Goal: Task Accomplishment & Management: Manage account settings

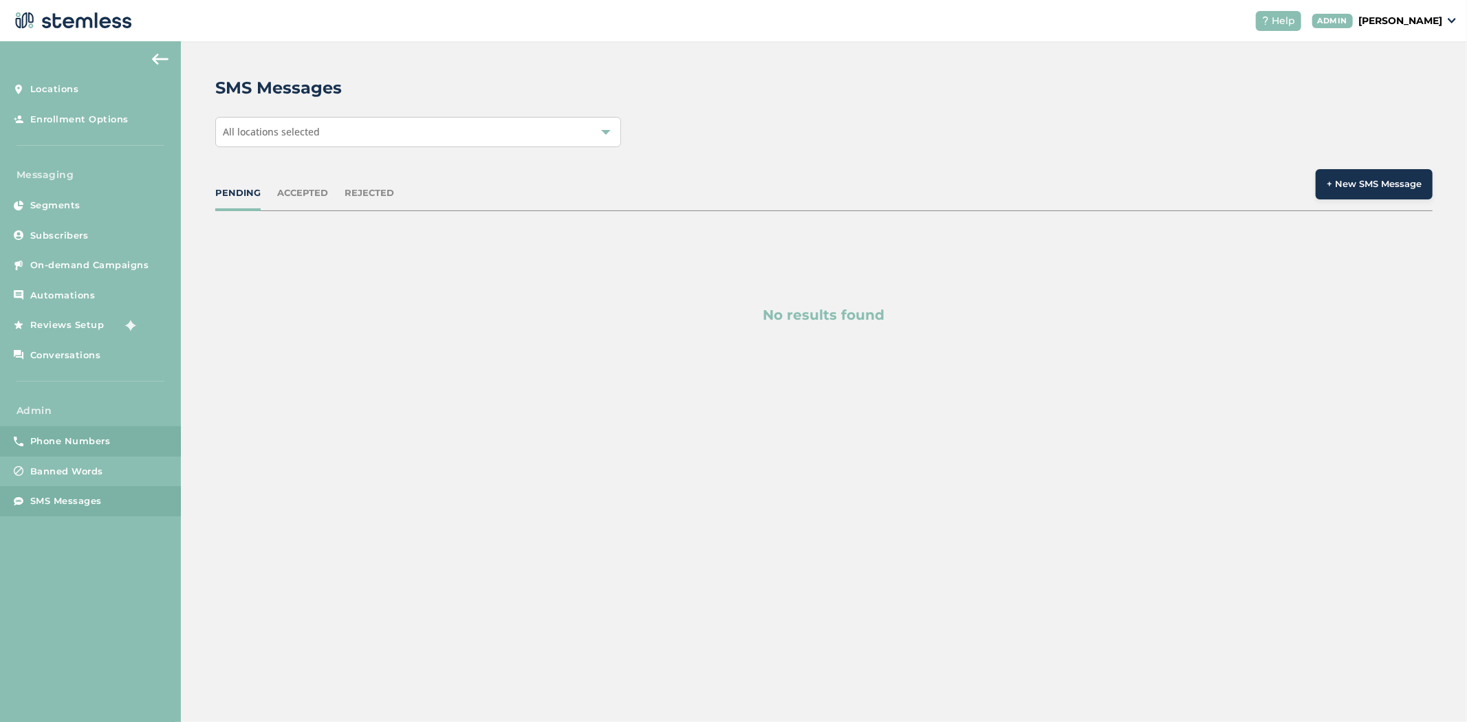
click at [89, 454] on link "Phone Numbers" at bounding box center [90, 441] width 181 height 30
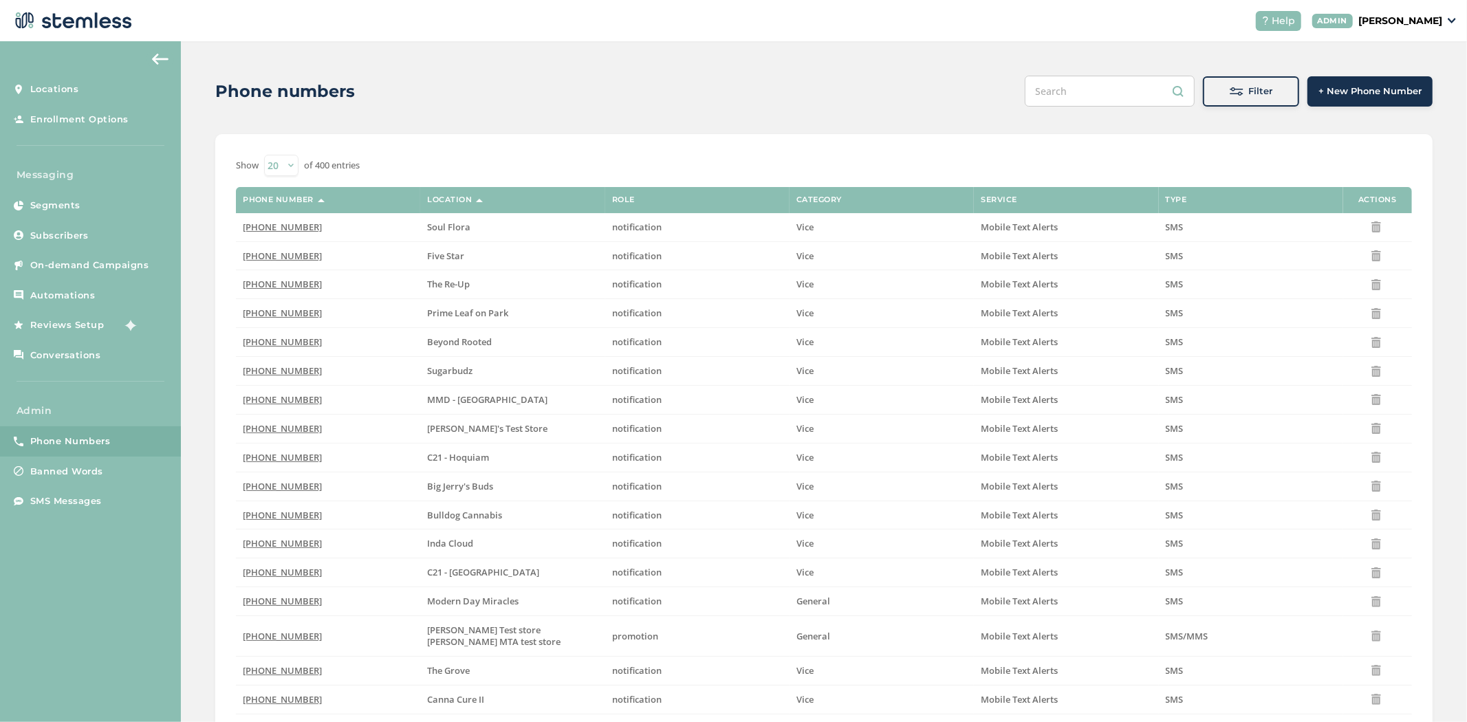
click at [1234, 92] on span at bounding box center [1237, 92] width 14 height 14
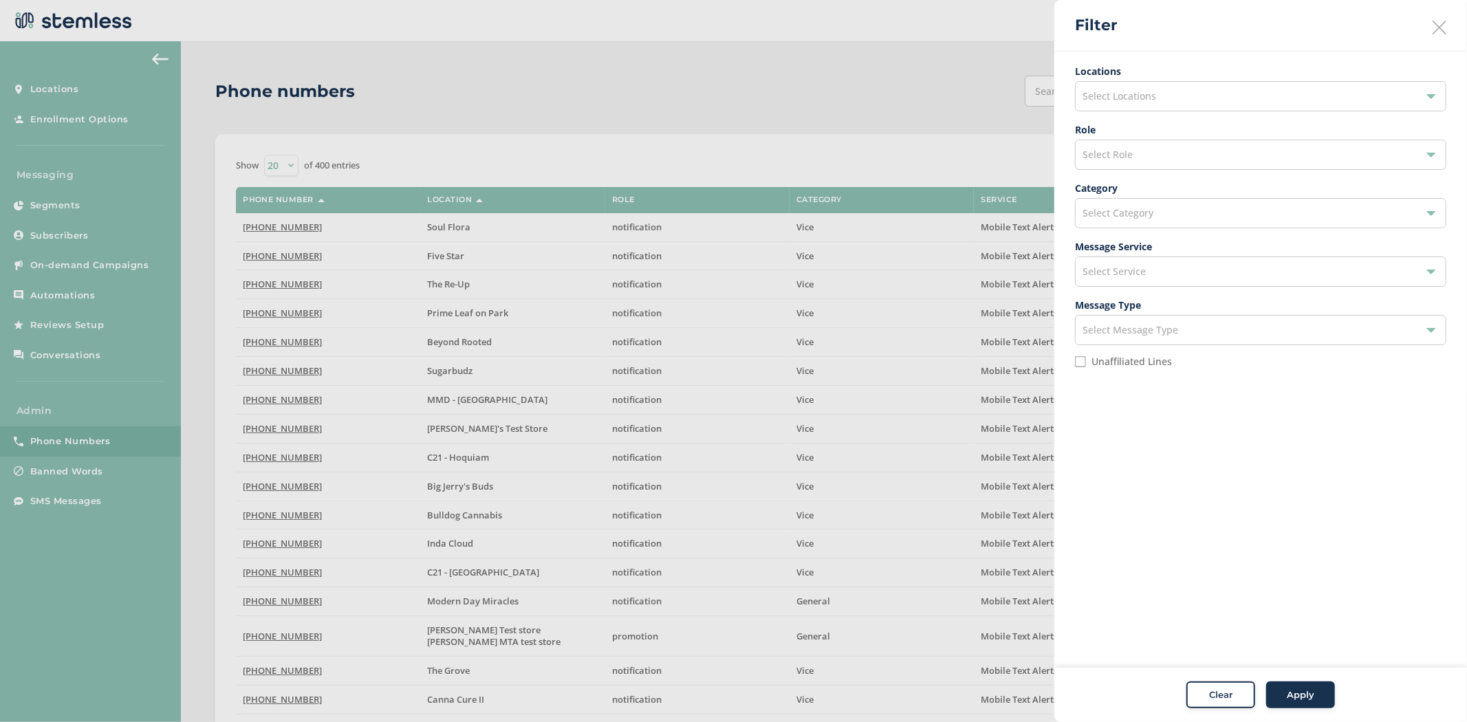
click at [1128, 368] on li "Unaffiliated Lines" at bounding box center [1260, 367] width 371 height 22
click at [1072, 360] on div "Locations Select Locations Role Select Role Category Select Category Message Se…" at bounding box center [1260, 221] width 413 height 342
click at [1085, 363] on input "Unaffiliated Lines" at bounding box center [1080, 361] width 11 height 11
checkbox input "true"
click at [1168, 218] on div "Select Category" at bounding box center [1260, 213] width 371 height 30
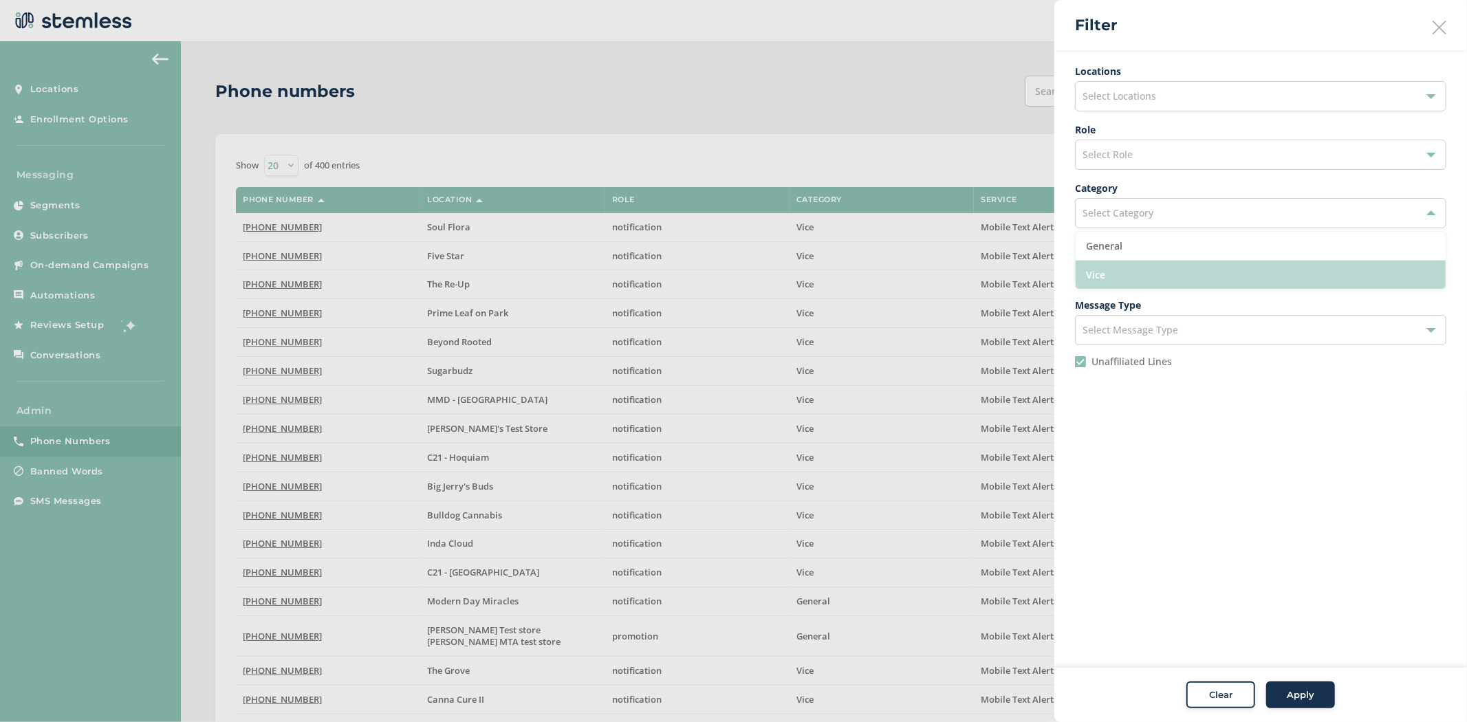
click at [1145, 274] on li "Vice" at bounding box center [1261, 275] width 370 height 28
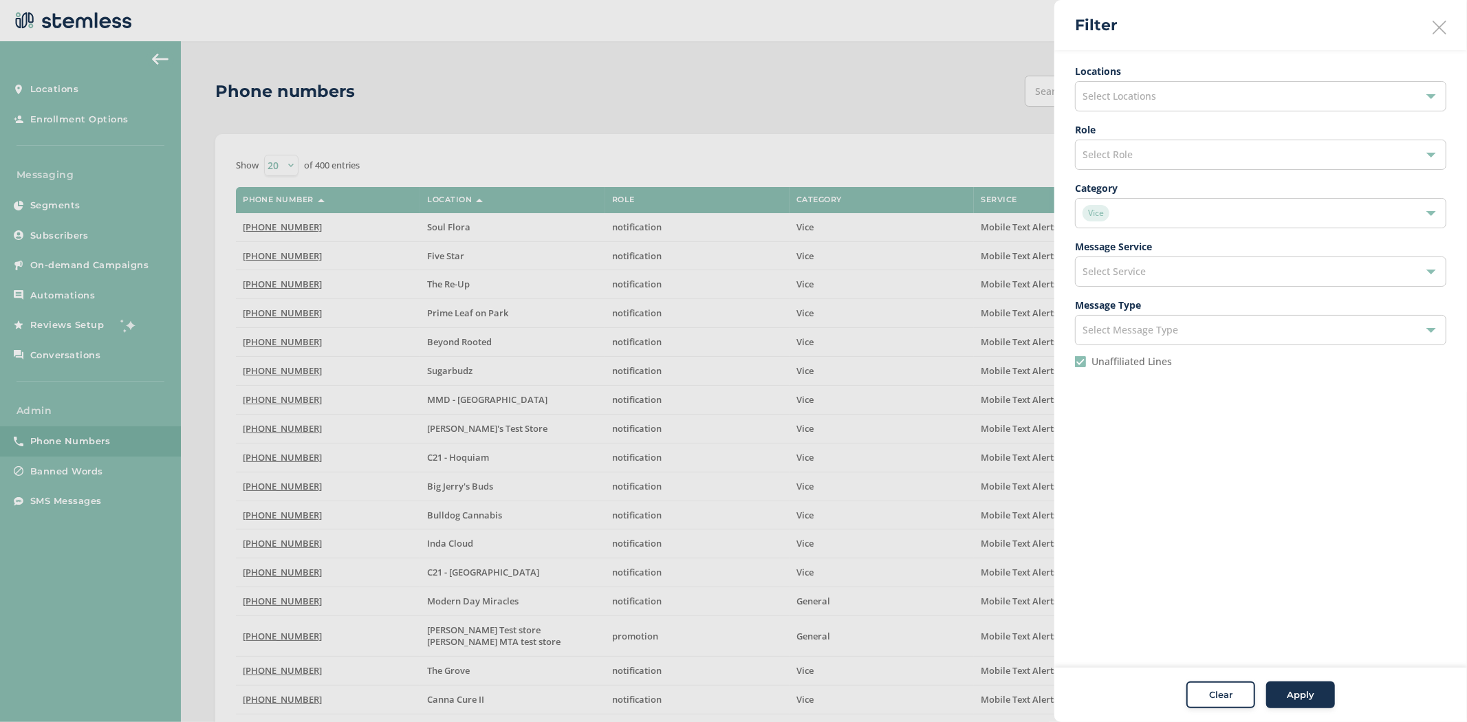
click at [1147, 266] on div "Select Service" at bounding box center [1260, 272] width 371 height 30
click at [1163, 142] on div "Select Role" at bounding box center [1260, 155] width 371 height 30
click at [1153, 222] on li "promotion" at bounding box center [1261, 216] width 370 height 29
click at [1312, 697] on span "Apply" at bounding box center [1301, 696] width 28 height 14
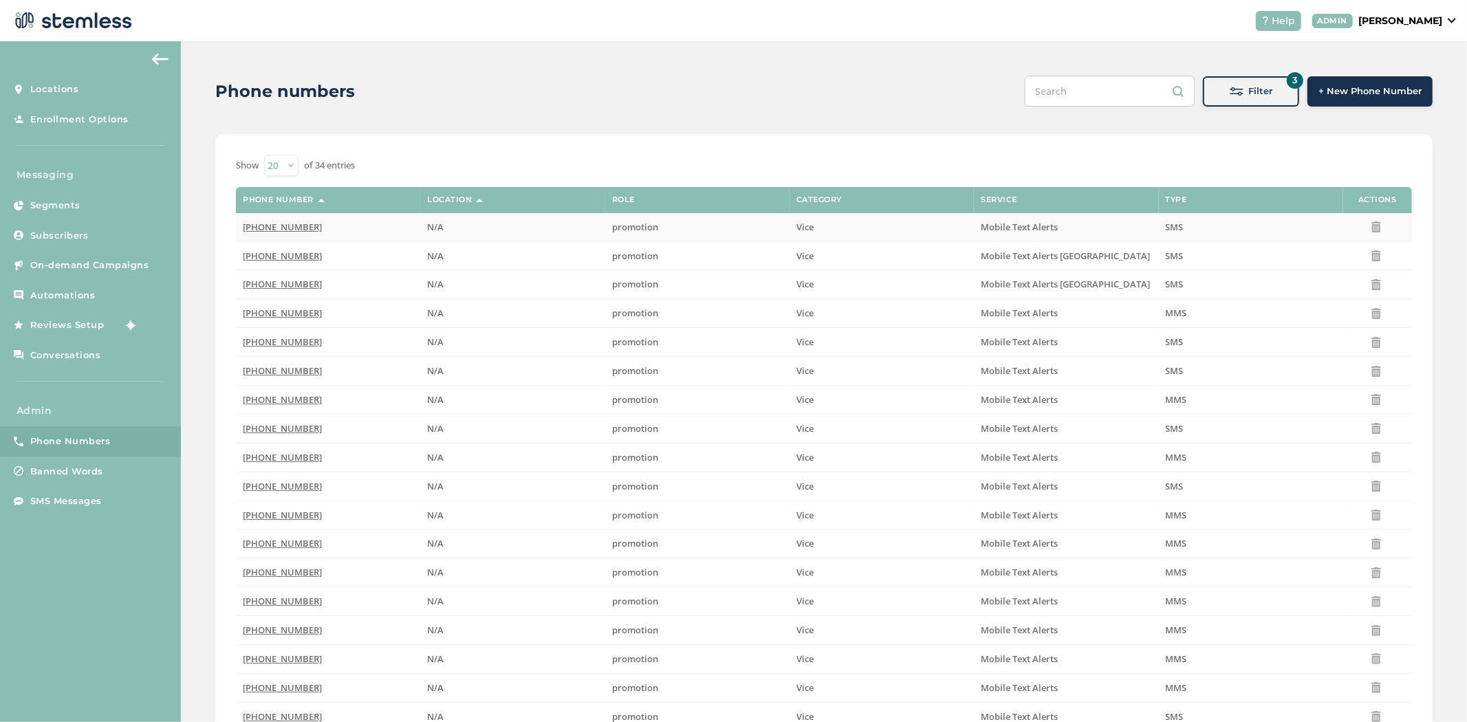
click at [269, 225] on span "(844) 397-4772" at bounding box center [282, 227] width 79 height 12
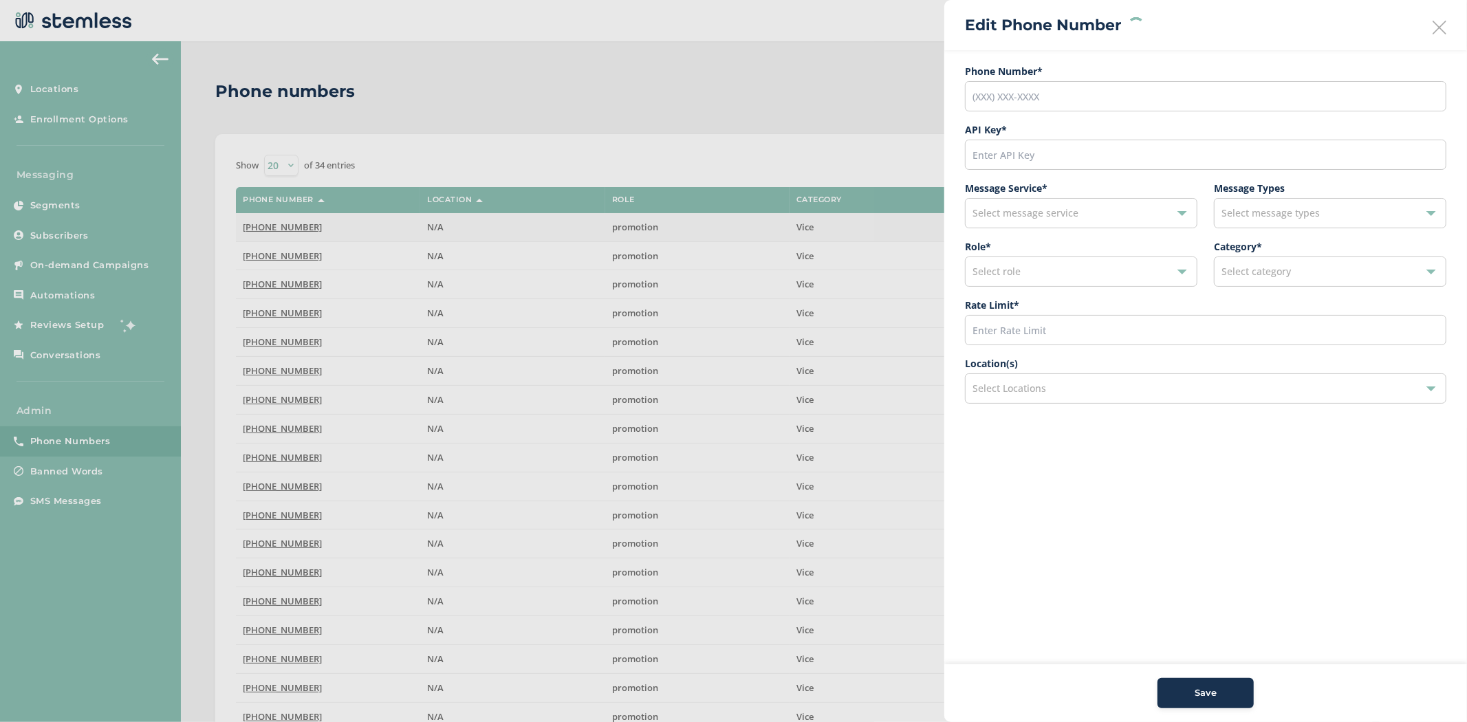
type input "(844) 397-4772"
type input "22963"
type input "600"
click at [1054, 396] on div "Select Locations" at bounding box center [1205, 388] width 481 height 30
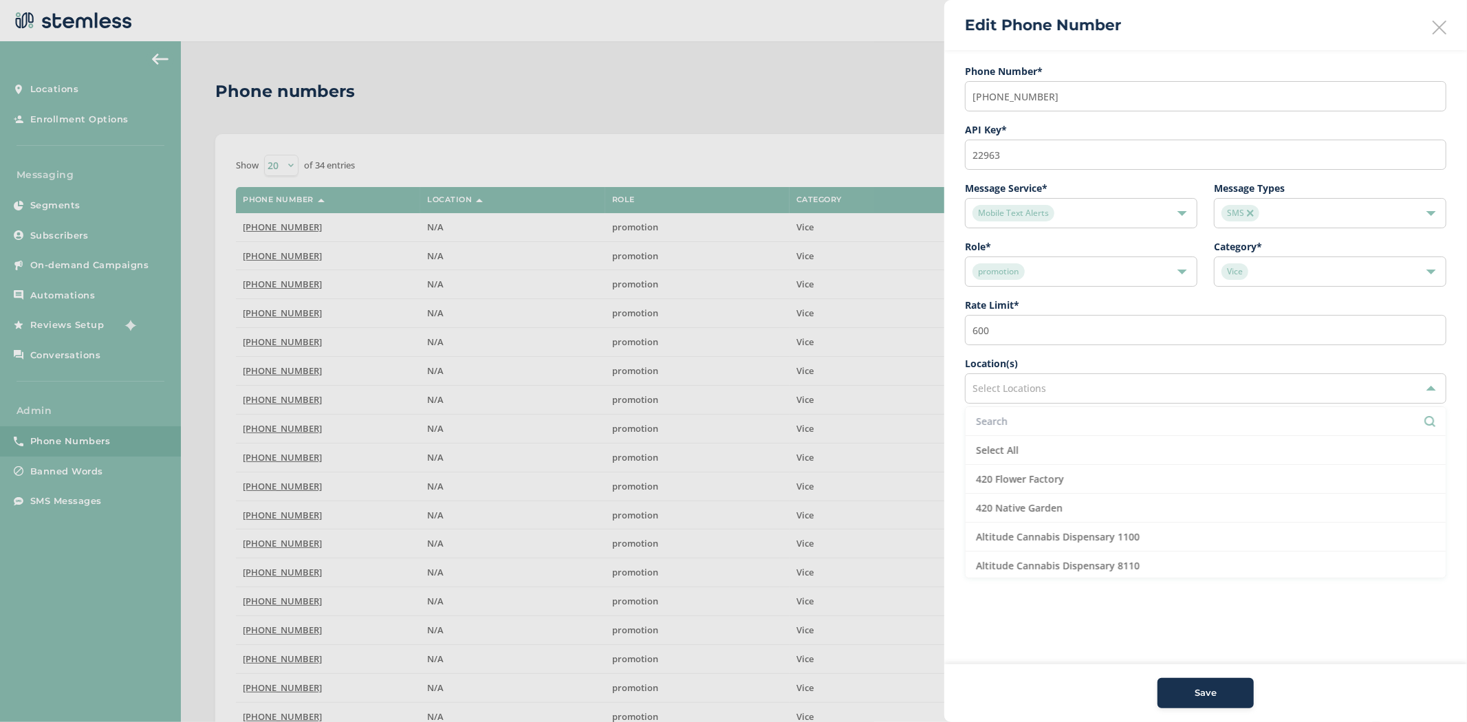
click at [1041, 425] on input "text" at bounding box center [1205, 421] width 459 height 14
type input "red light"
drag, startPoint x: 1061, startPoint y: 421, endPoint x: 730, endPoint y: 382, distance: 333.2
click at [1015, 407] on div "Location(s) Select Locations" at bounding box center [1205, 385] width 481 height 58
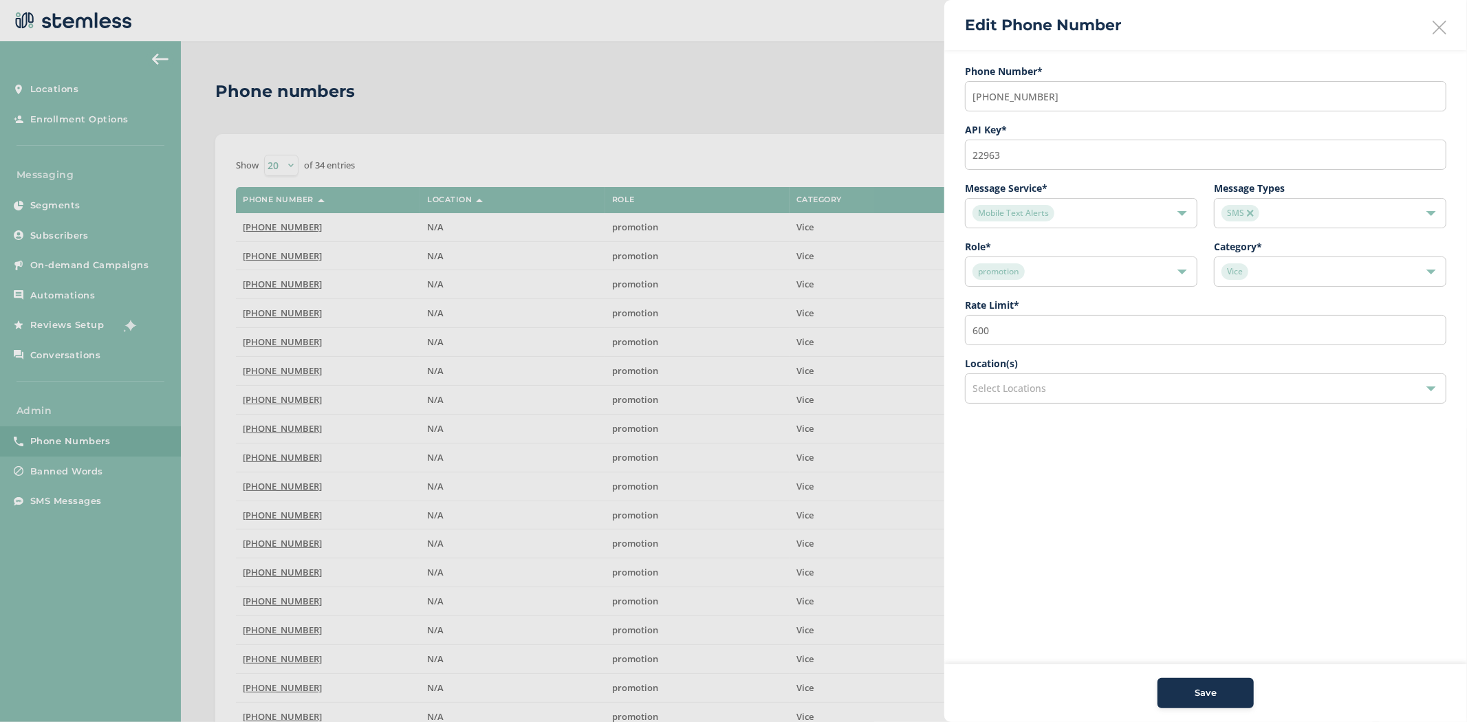
click at [1019, 391] on span "Select Locations" at bounding box center [1010, 388] width 74 height 13
click at [1003, 416] on input "text" at bounding box center [1205, 421] width 459 height 14
type input "the red"
click at [1052, 420] on input "the red" at bounding box center [1205, 421] width 459 height 14
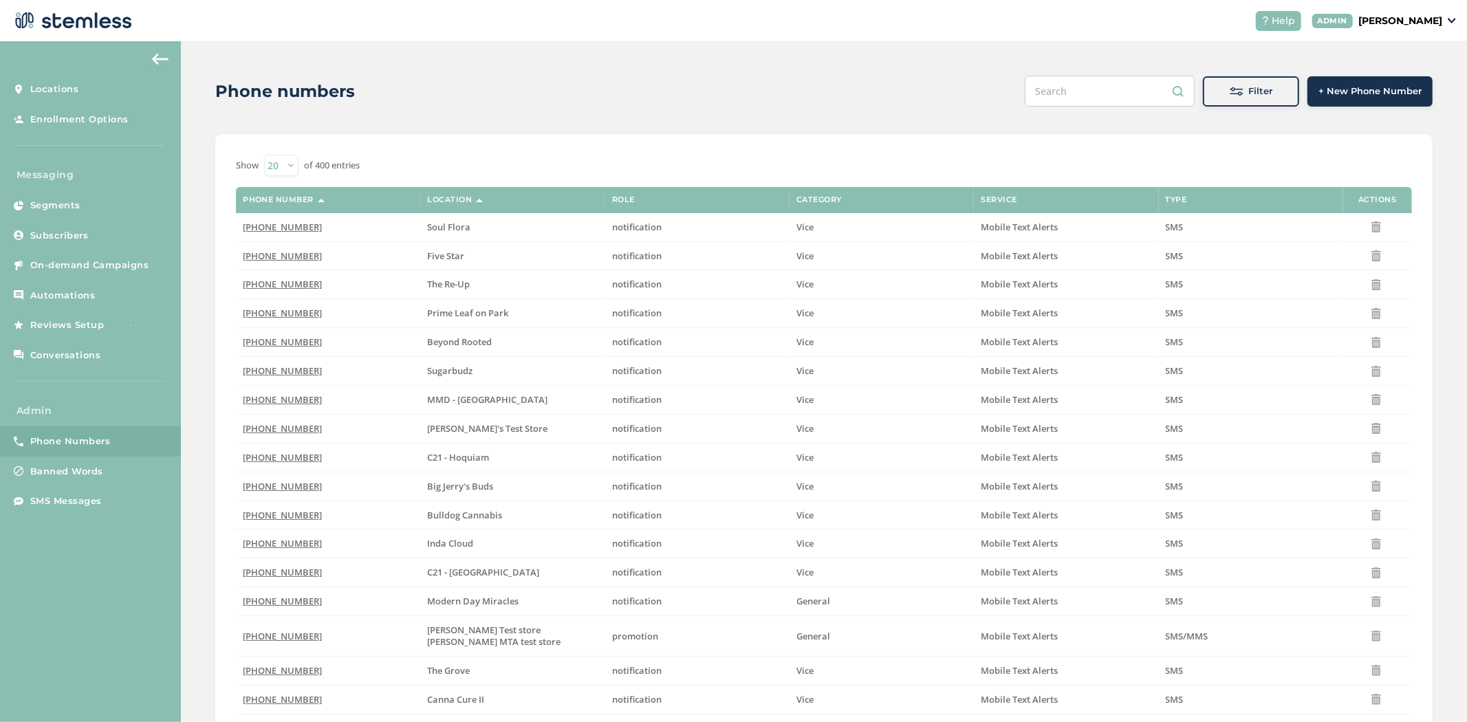
click at [1266, 94] on span "Filter" at bounding box center [1261, 92] width 24 height 14
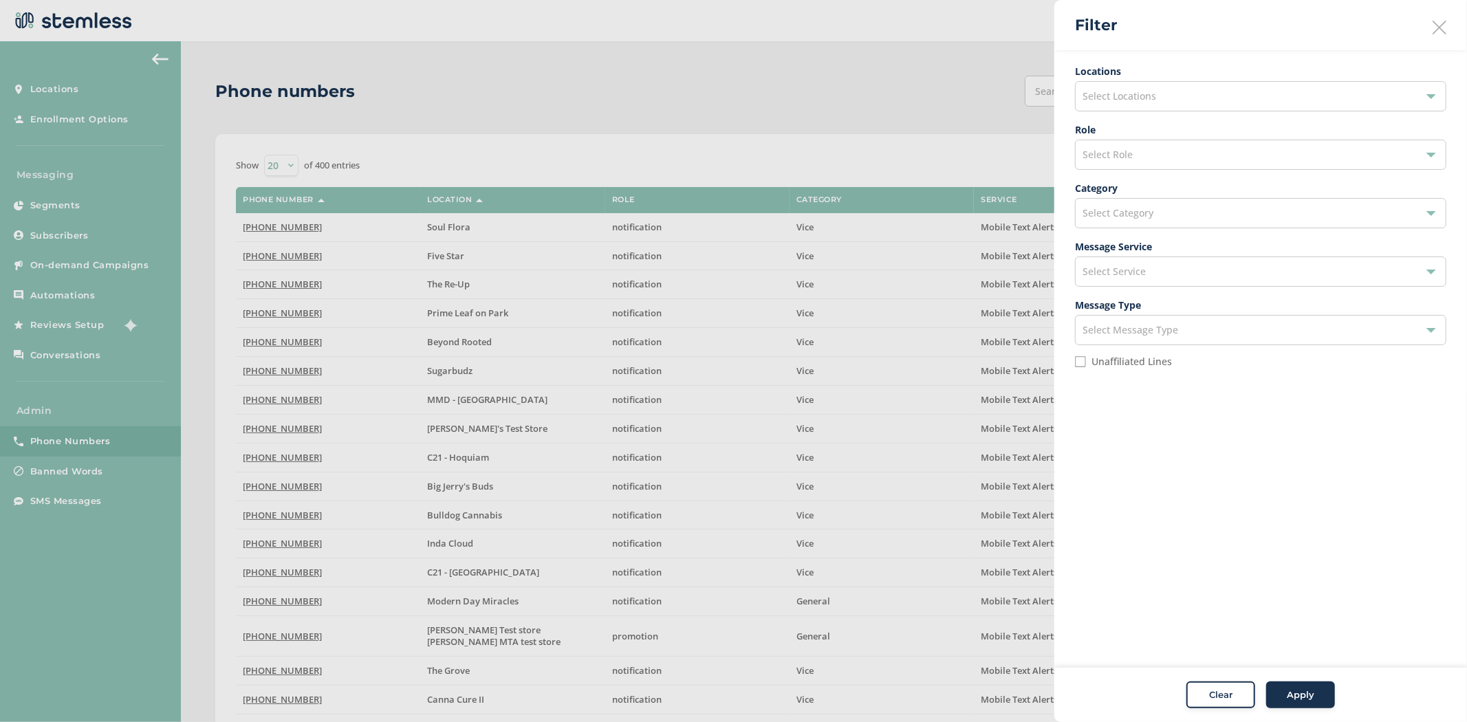
click at [1080, 365] on input "Unaffiliated Lines" at bounding box center [1080, 361] width 11 height 11
checkbox input "true"
click at [1117, 215] on span "Select Category" at bounding box center [1118, 212] width 71 height 13
click at [1125, 276] on li "Vice" at bounding box center [1261, 275] width 370 height 28
click at [1290, 686] on button "Apply" at bounding box center [1300, 696] width 69 height 28
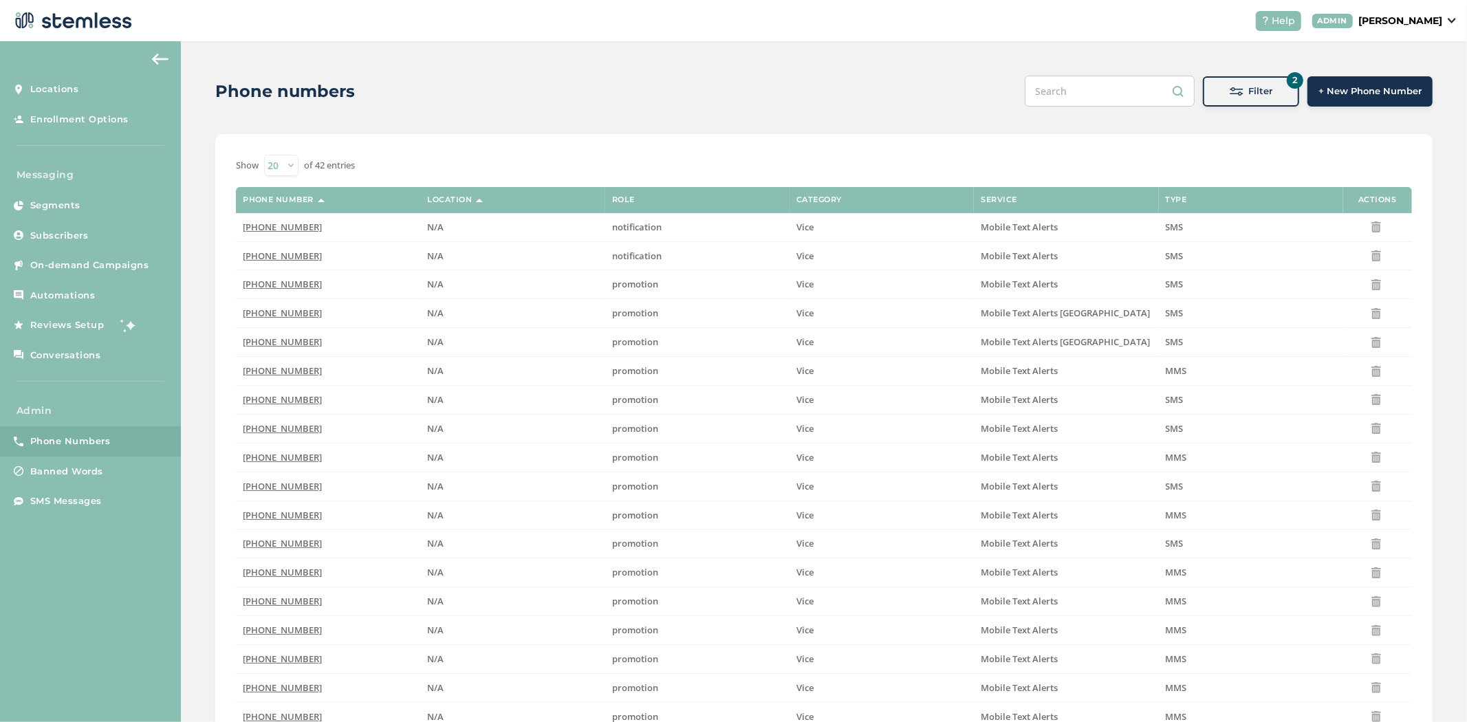
click at [1267, 103] on button "2 Filter" at bounding box center [1251, 91] width 96 height 30
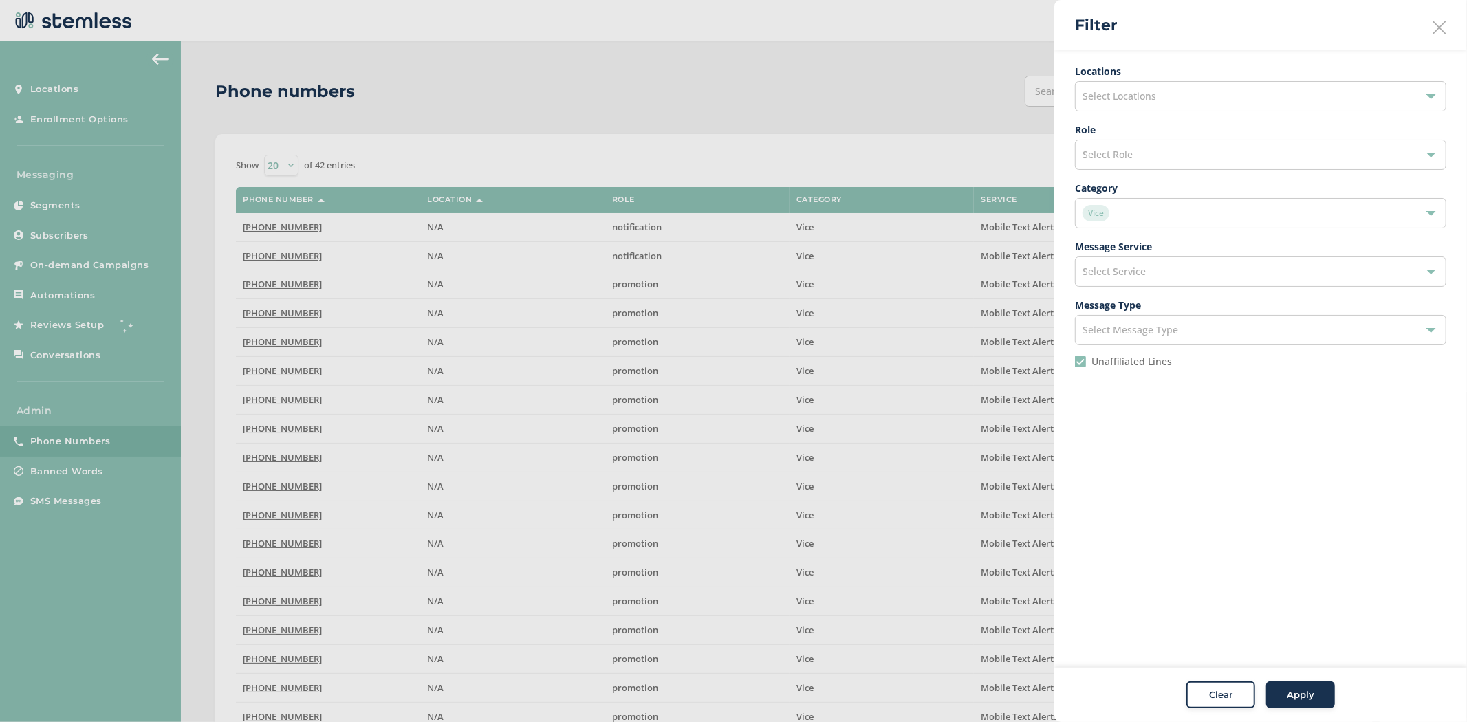
click at [1179, 272] on div "Select Service" at bounding box center [1260, 272] width 371 height 30
click at [1152, 138] on span "Role Select Role" at bounding box center [1260, 145] width 371 height 47
click at [1149, 146] on div "Select Role" at bounding box center [1260, 155] width 371 height 30
click at [1142, 207] on li "promotion" at bounding box center [1261, 216] width 370 height 29
click at [1298, 705] on button "Apply" at bounding box center [1300, 696] width 69 height 28
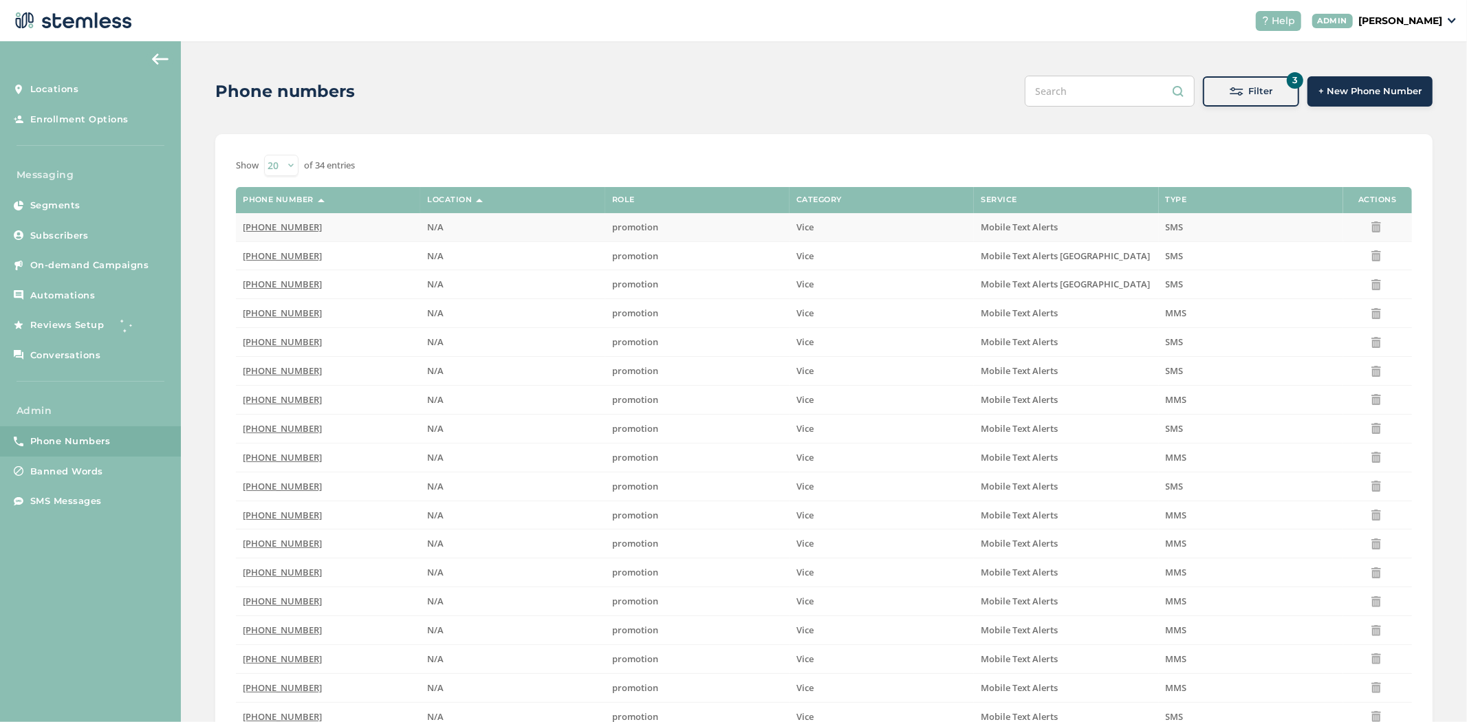
click at [262, 228] on span "(844) 397-4772" at bounding box center [282, 227] width 79 height 12
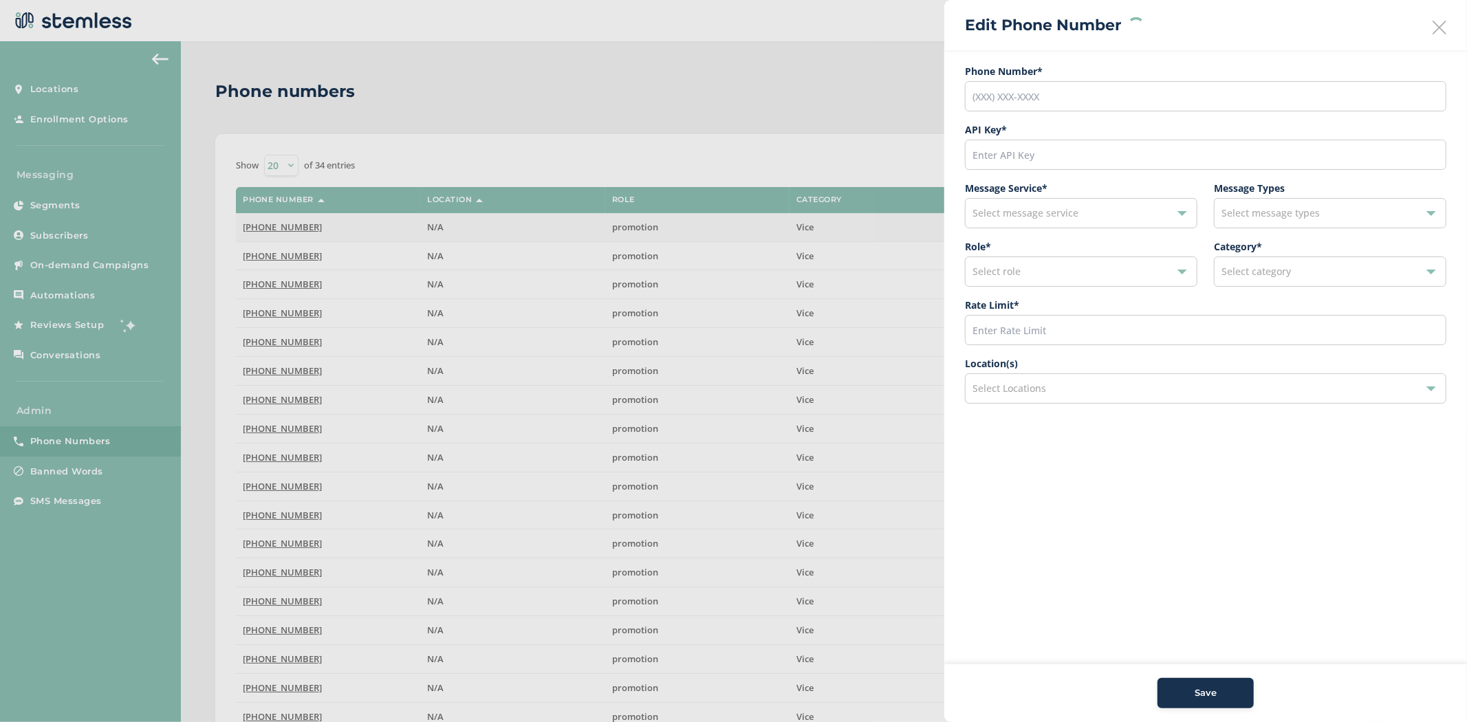
type input "(844) 397-4772"
type input "22963"
type input "600"
click at [1070, 391] on div "Select Locations" at bounding box center [1205, 388] width 481 height 30
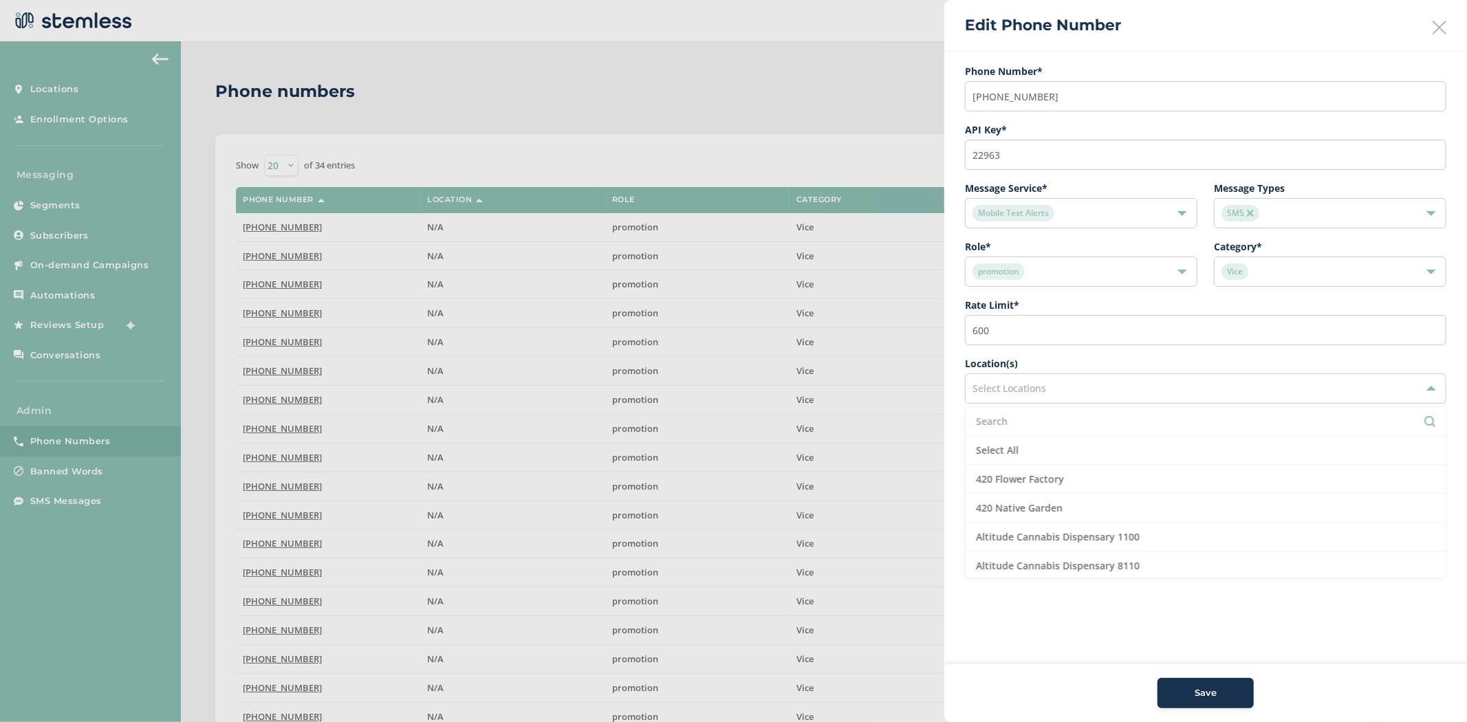
click at [1050, 427] on input "text" at bounding box center [1205, 421] width 459 height 14
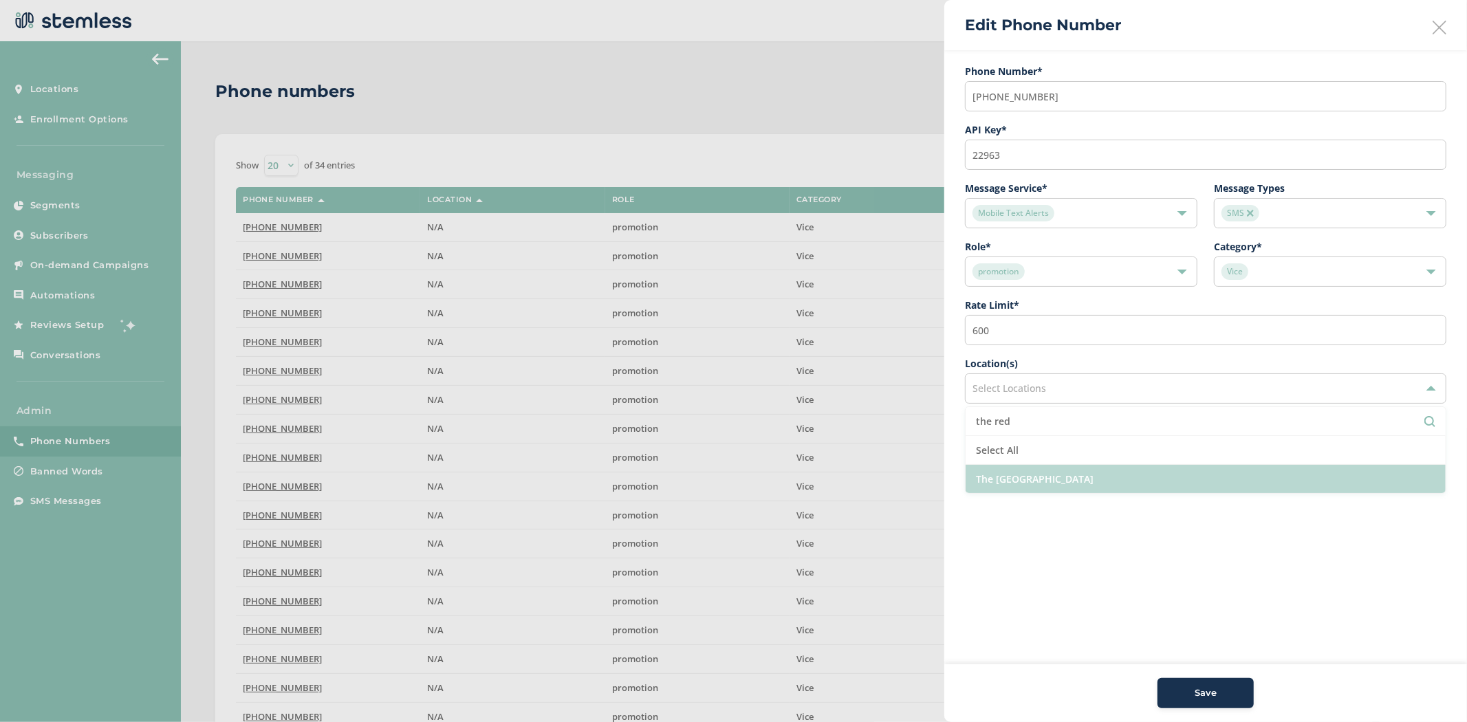
type input "the red"
click at [1066, 470] on li "The Red Light District" at bounding box center [1206, 479] width 480 height 28
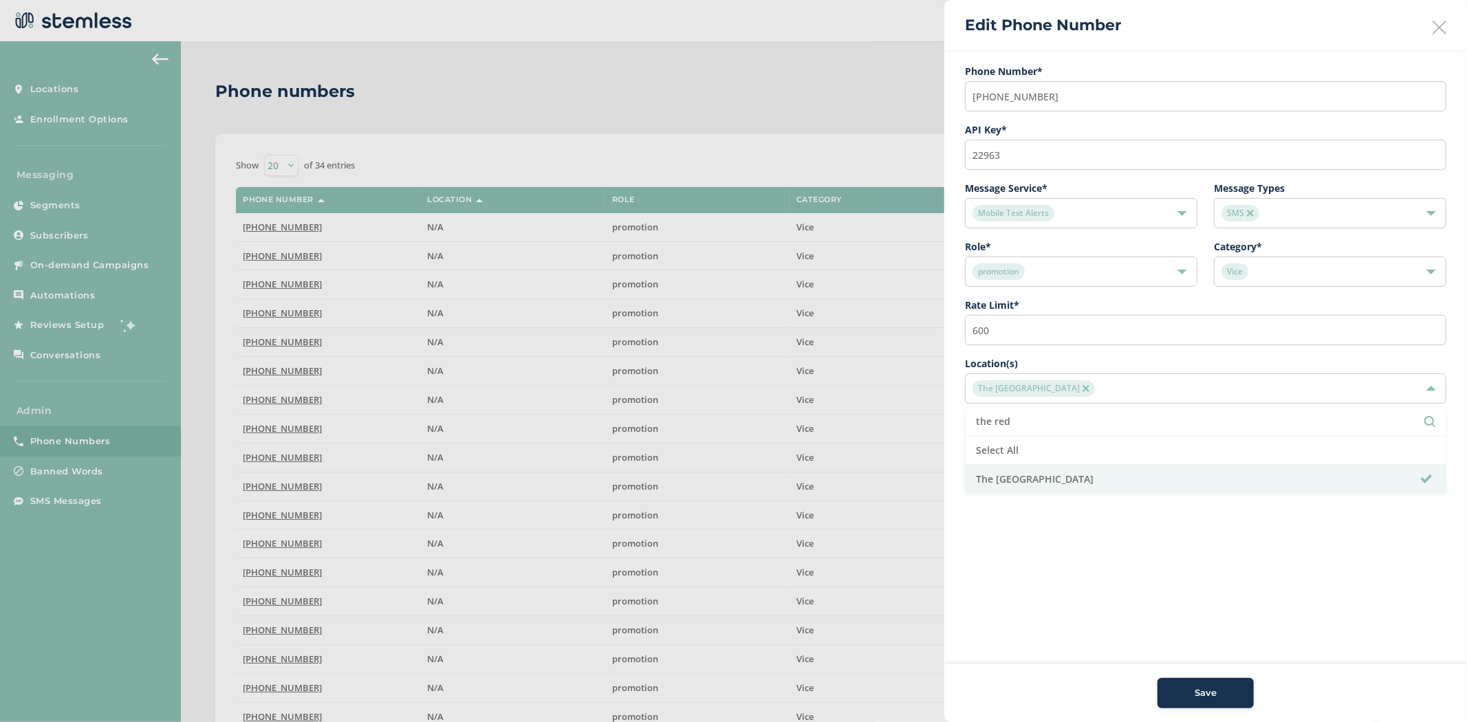
click at [1113, 606] on aside "Edit Phone Number Phone Number* (844) 397-4772 API Key * 22963 Message Service …" at bounding box center [1205, 361] width 523 height 722
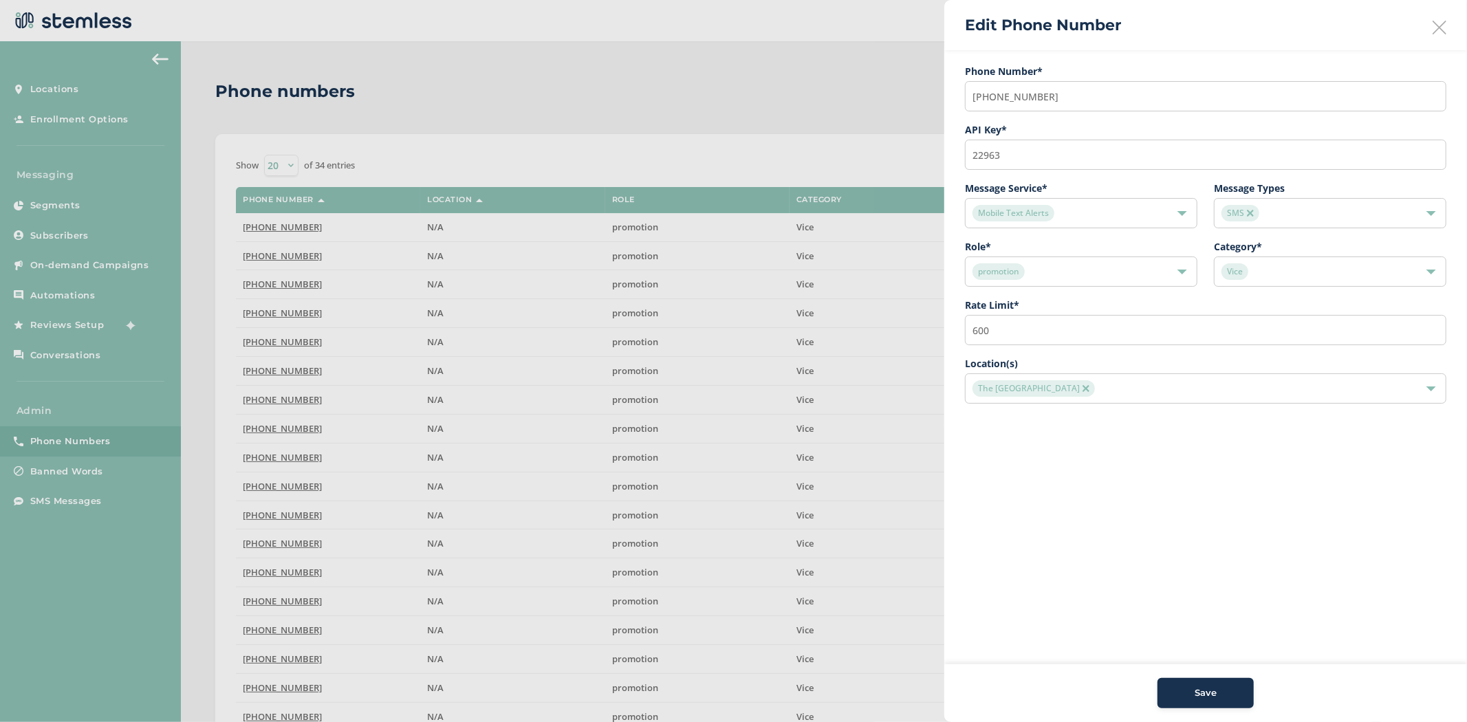
click at [1230, 689] on div "Save" at bounding box center [1206, 693] width 74 height 14
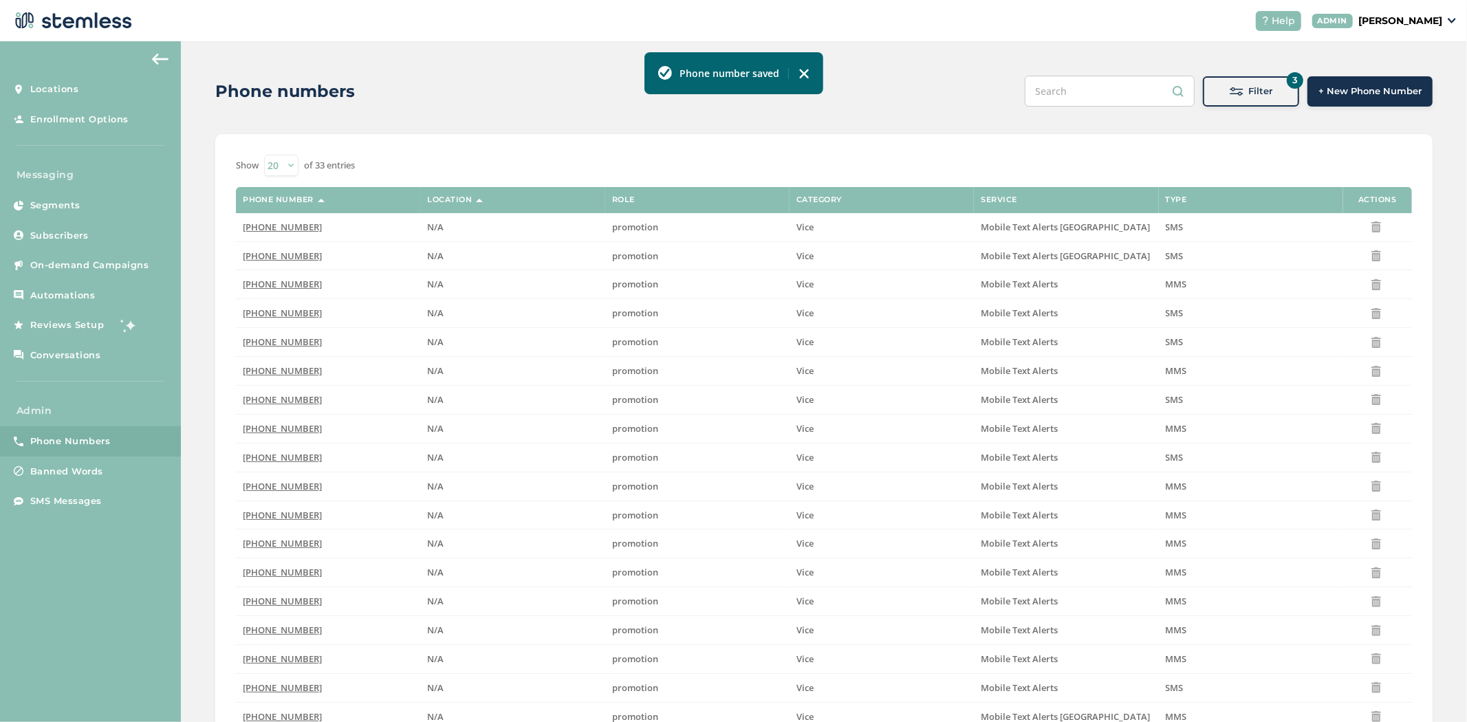
click at [1249, 97] on span "Filter" at bounding box center [1261, 92] width 24 height 14
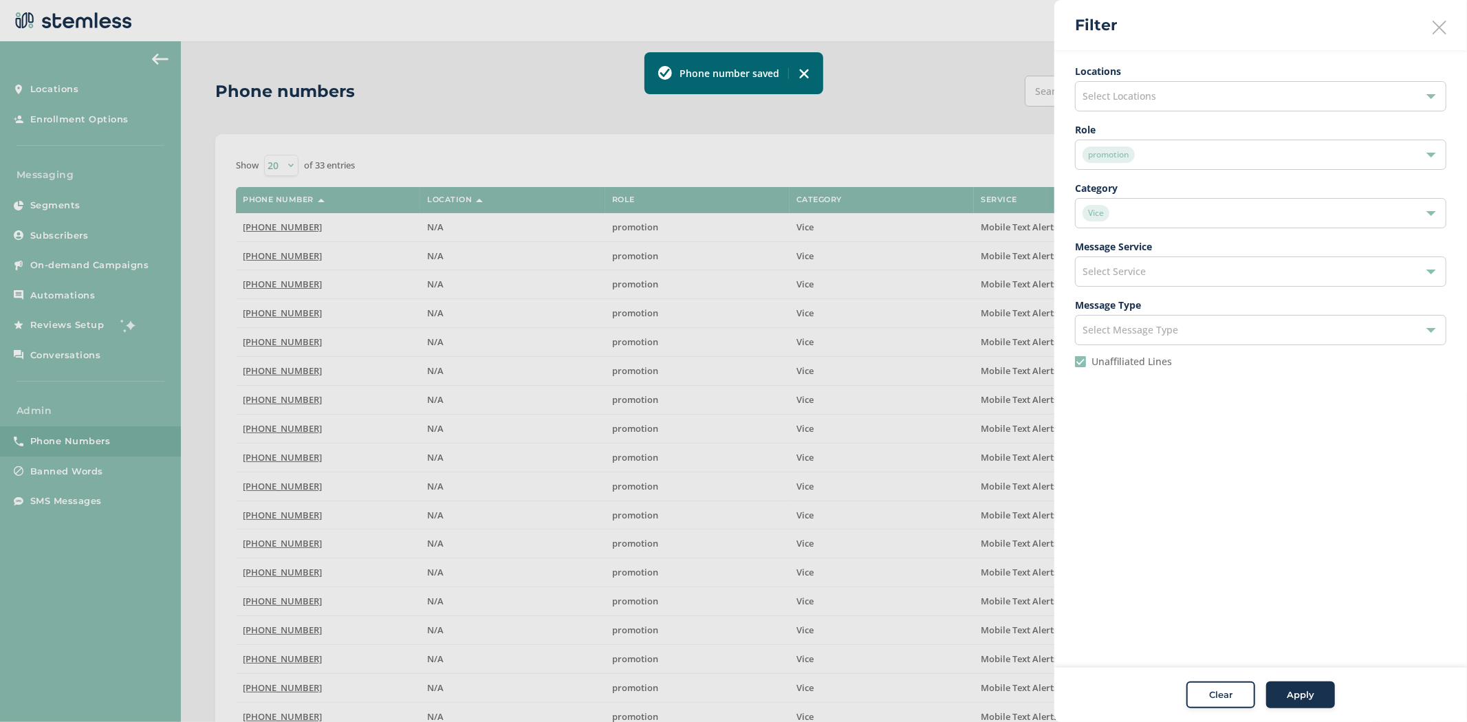
click at [1084, 371] on li "Unaffiliated Lines" at bounding box center [1260, 367] width 371 height 22
click at [1083, 365] on input "Unaffiliated Lines" at bounding box center [1080, 361] width 11 height 11
checkbox input "false"
click at [1162, 158] on div "promotion" at bounding box center [1254, 155] width 343 height 17
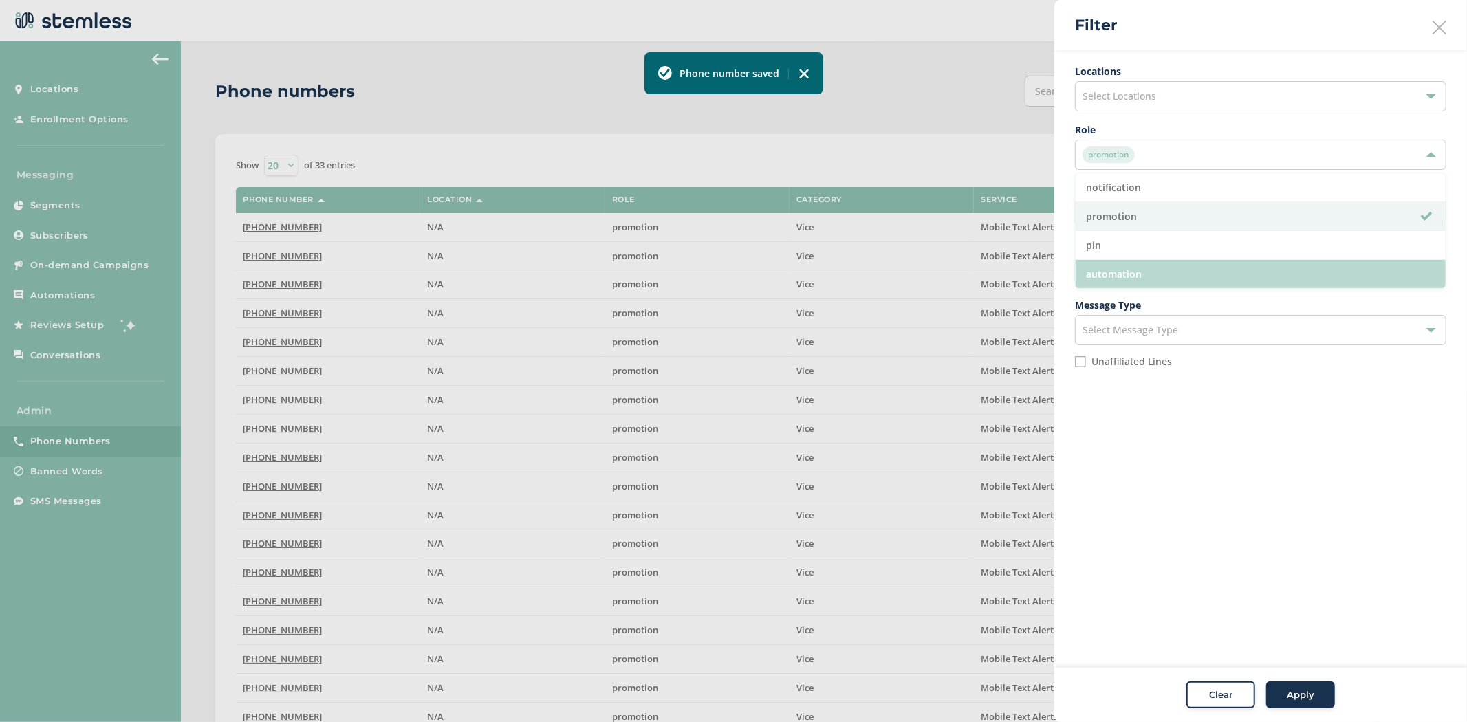
click at [1167, 277] on li "automation" at bounding box center [1261, 274] width 370 height 28
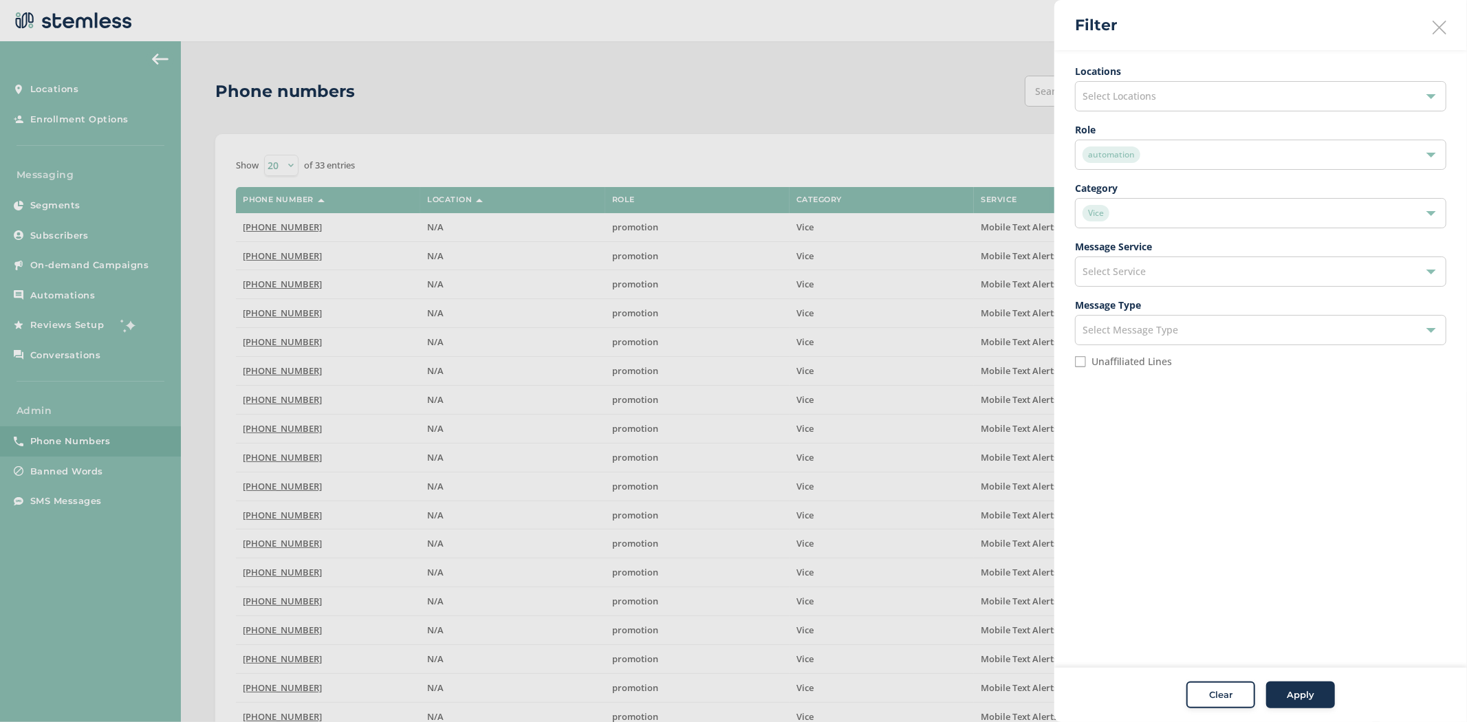
click at [1282, 700] on div "Apply" at bounding box center [1301, 696] width 50 height 14
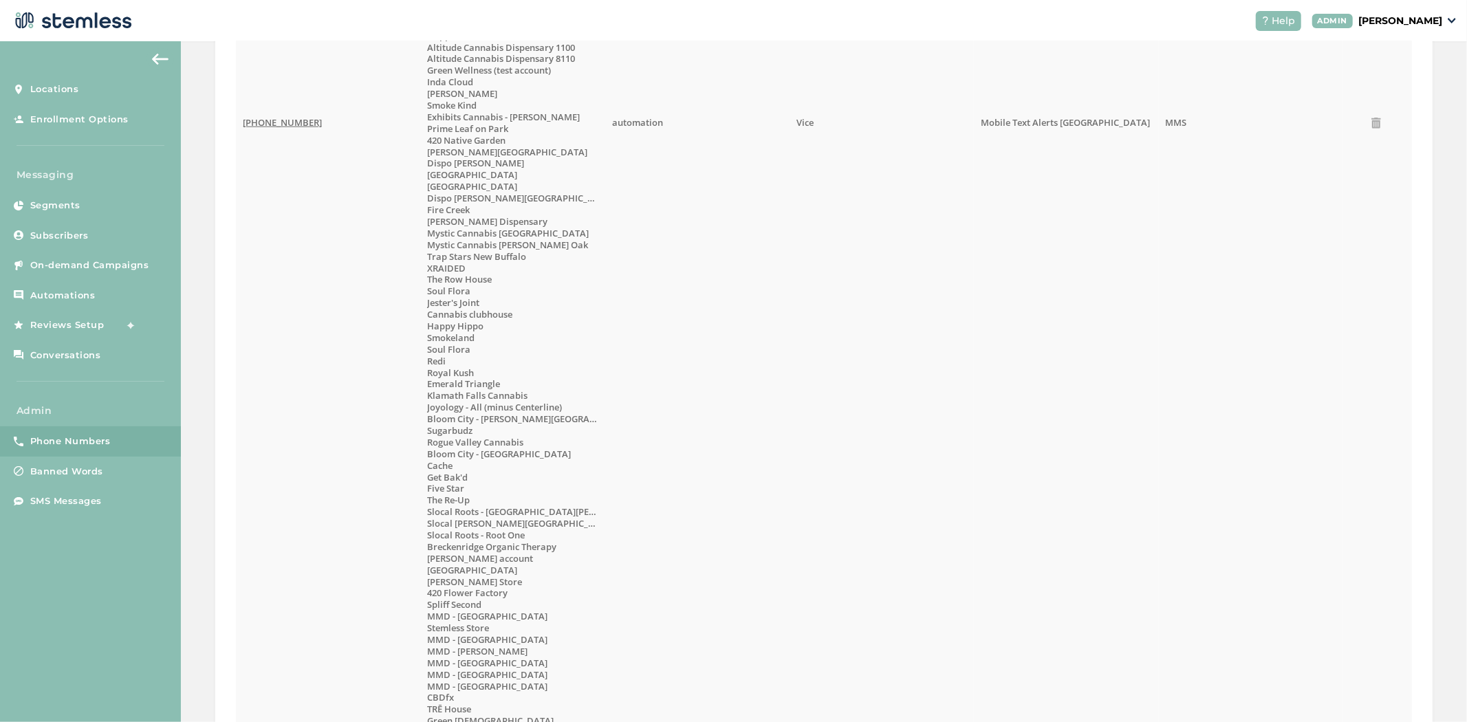
scroll to position [1146, 0]
click at [279, 122] on span "(833) 615-4060" at bounding box center [282, 120] width 79 height 12
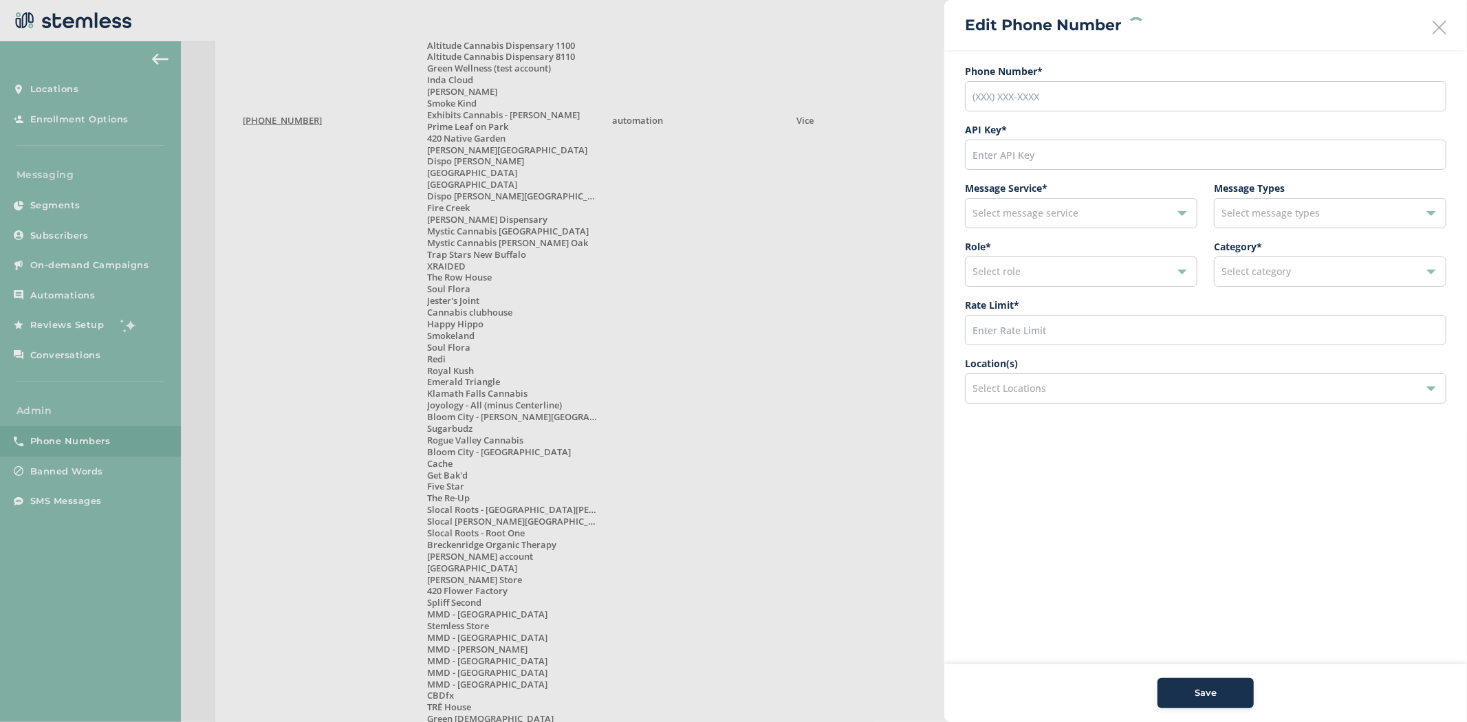
type input "(833) 615-4060"
type input "27653"
type input "600"
click at [1051, 393] on div "180 selected" at bounding box center [1205, 388] width 481 height 30
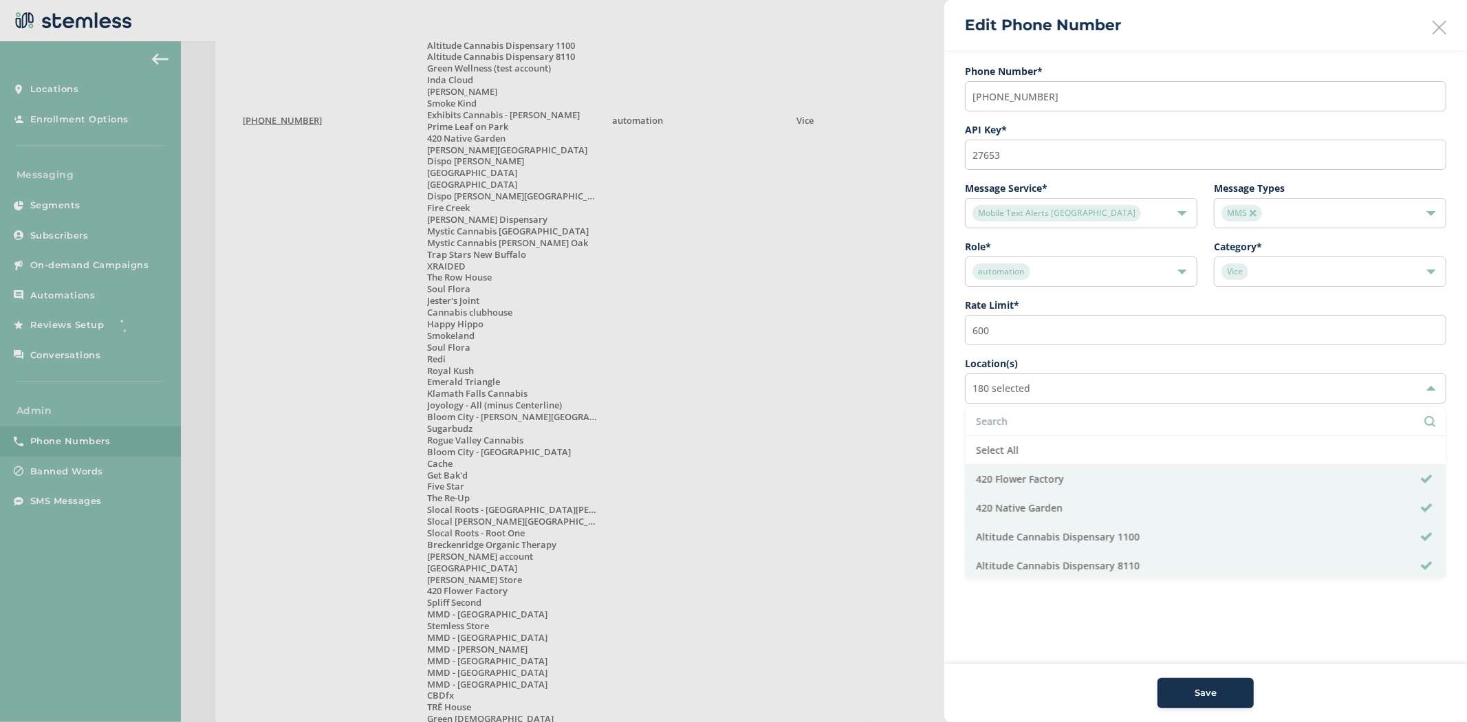
click at [1035, 415] on input "text" at bounding box center [1205, 421] width 459 height 14
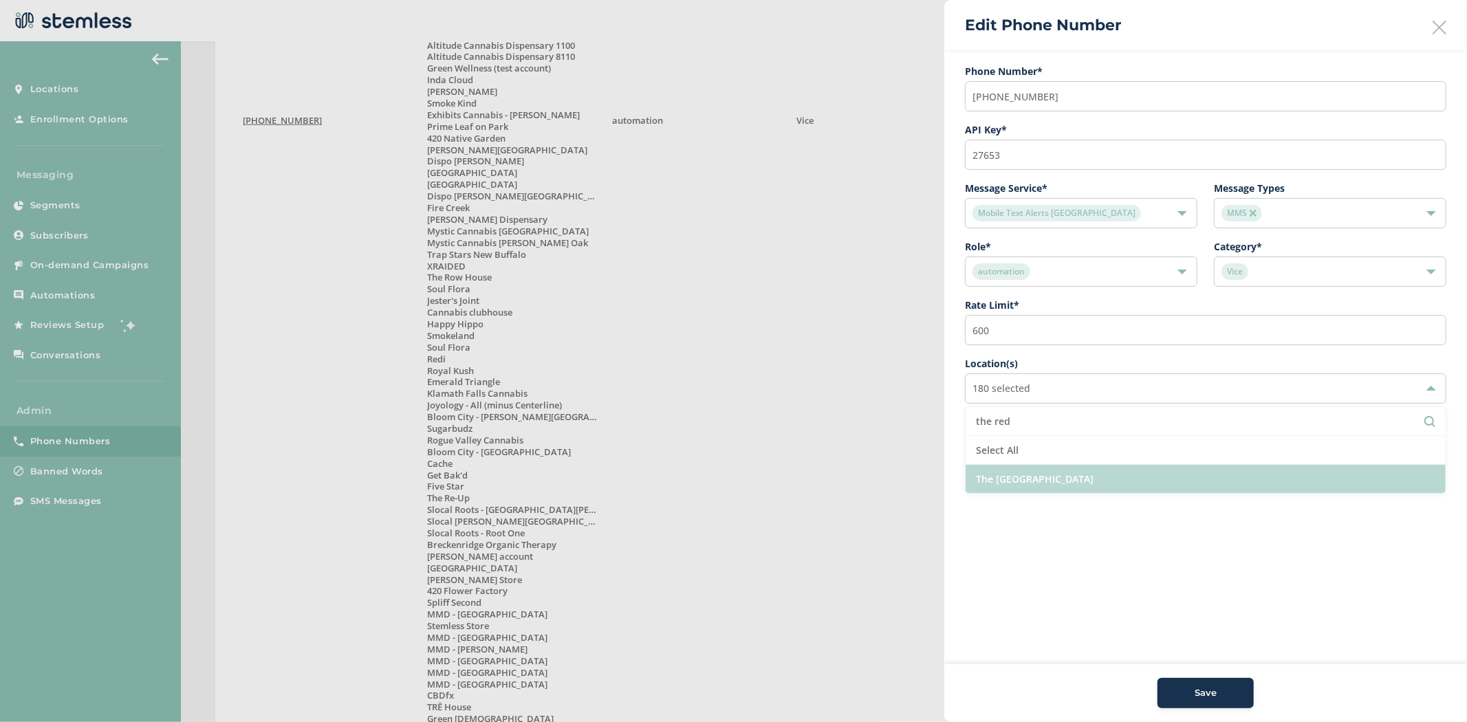
type input "the red"
click at [1037, 475] on li "The Red Light District" at bounding box center [1206, 479] width 480 height 28
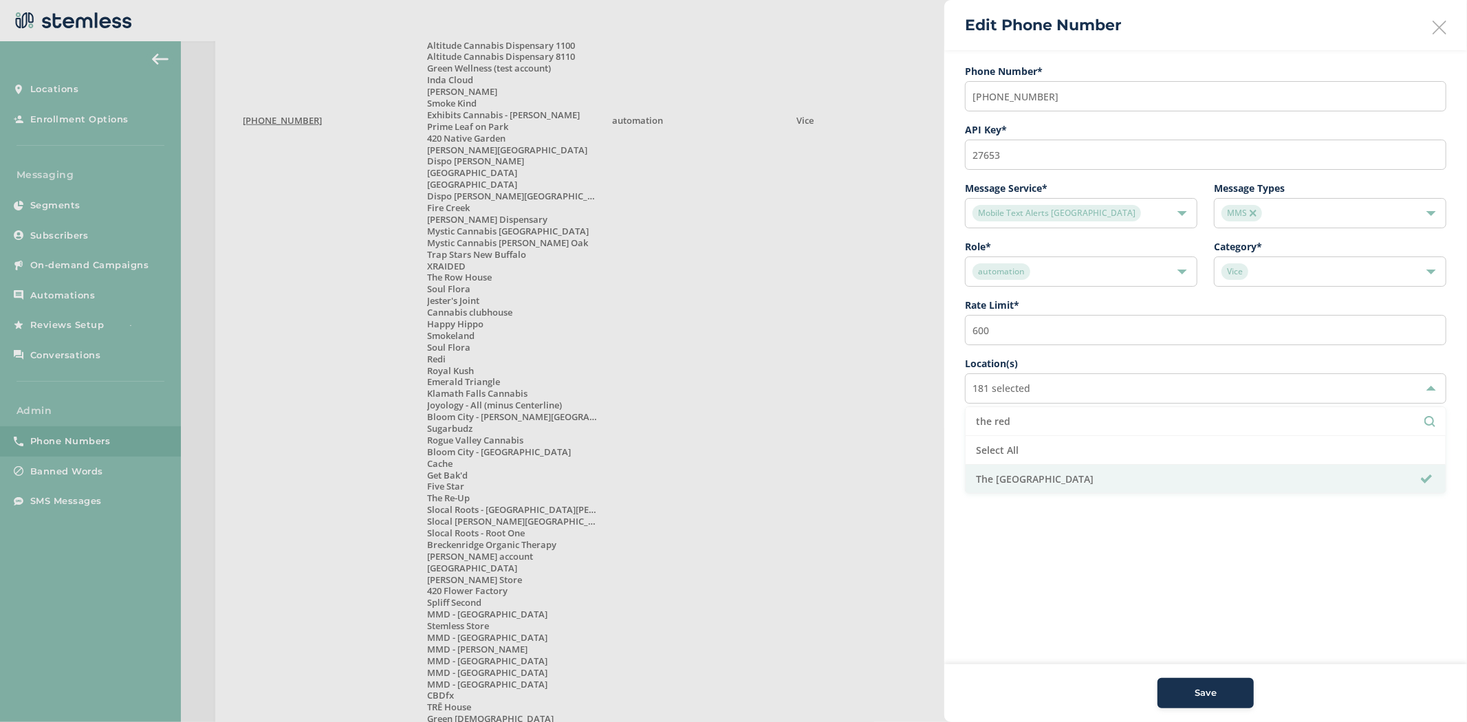
click at [1209, 690] on span "Save" at bounding box center [1206, 693] width 22 height 14
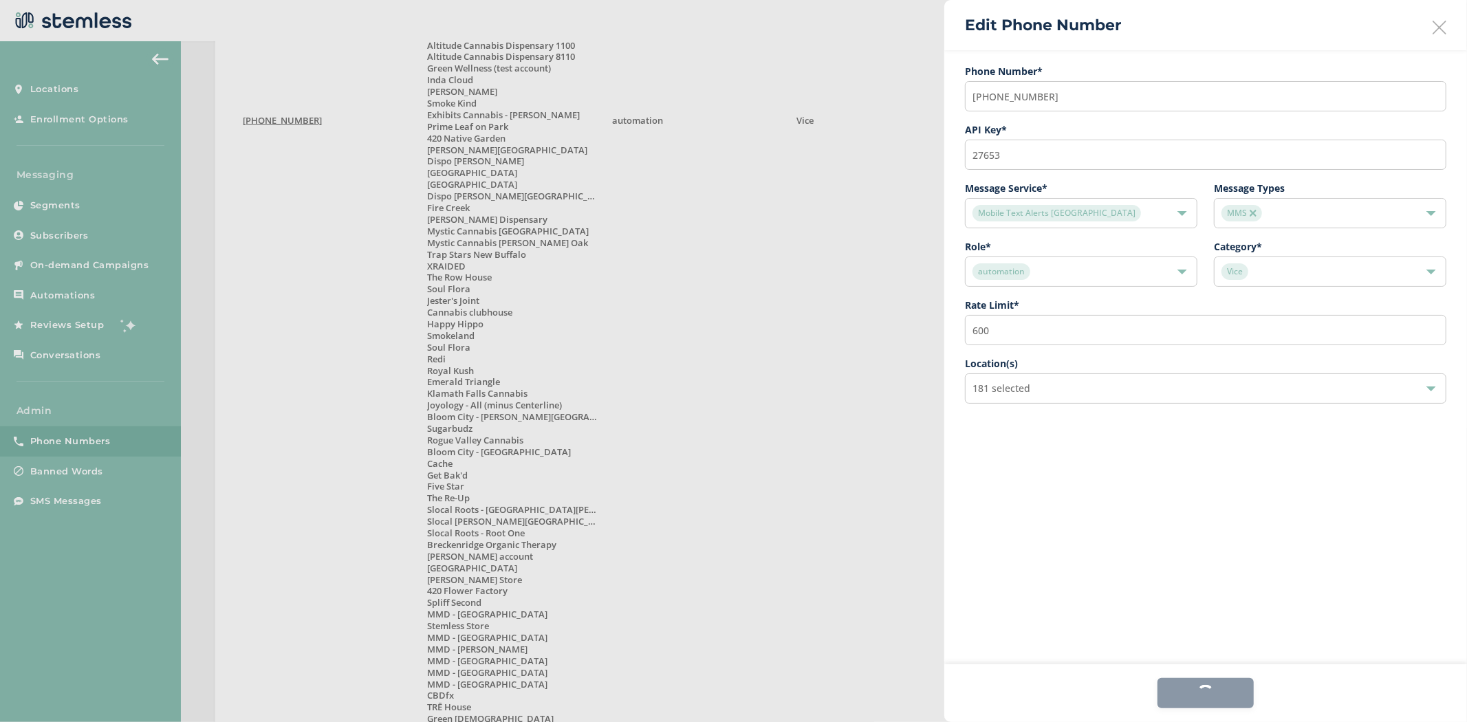
click at [1431, 25] on div "Edit Phone Number" at bounding box center [1205, 25] width 523 height 50
click at [1436, 24] on icon at bounding box center [1440, 28] width 14 height 14
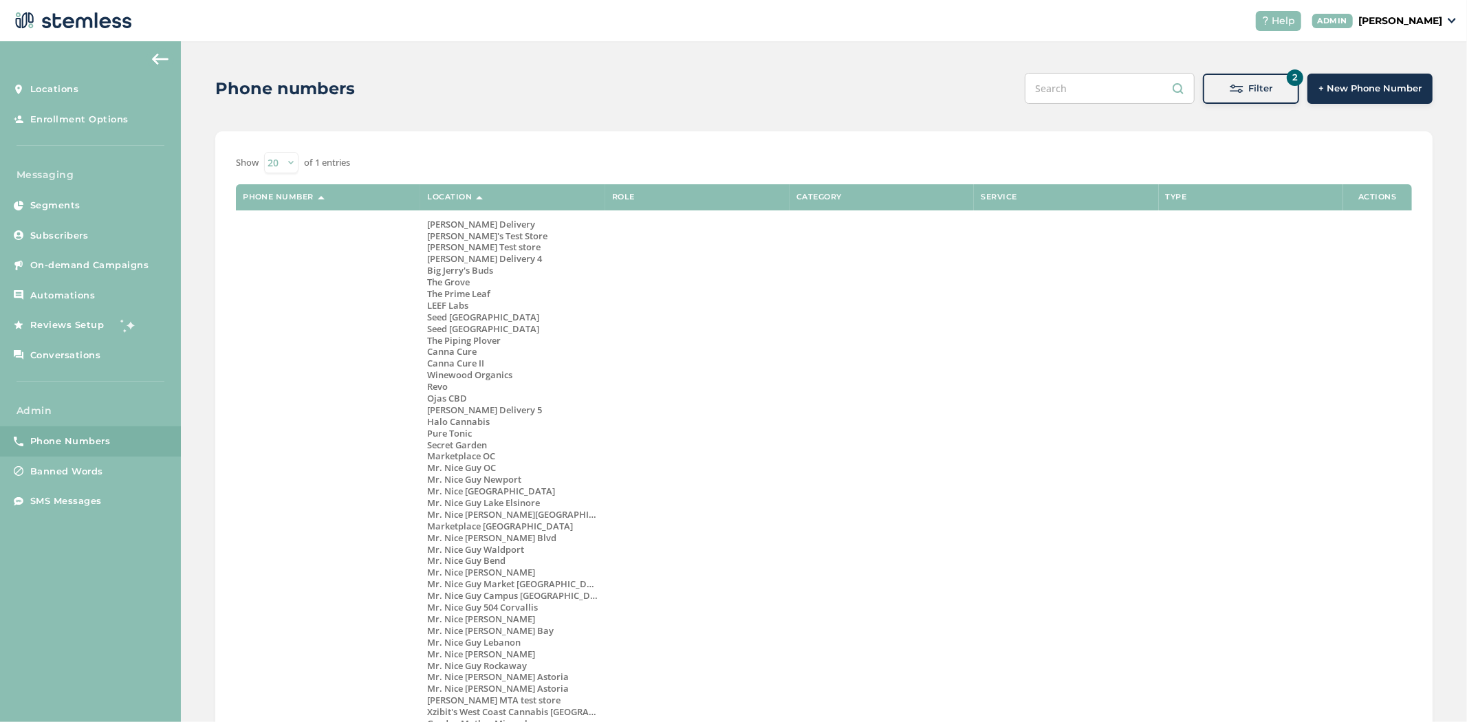
scroll to position [0, 0]
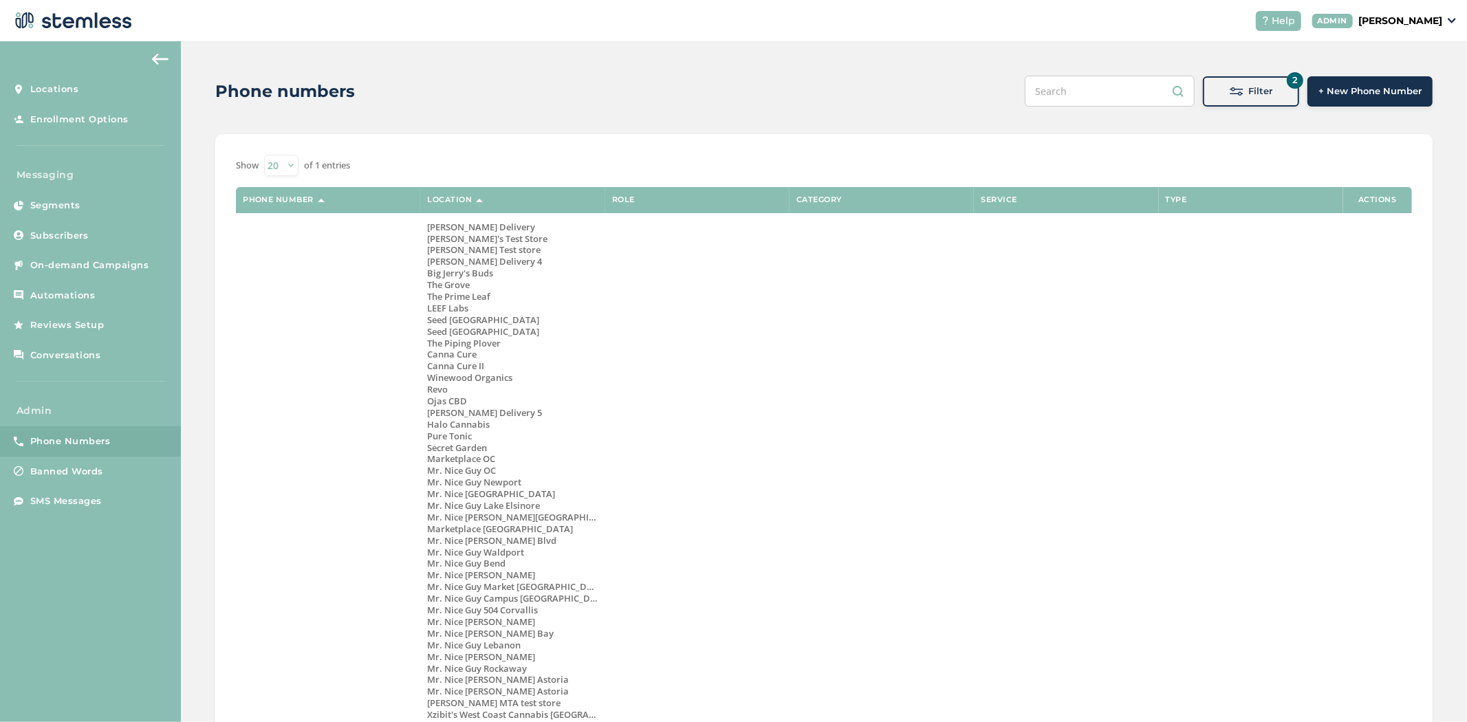
drag, startPoint x: 1255, startPoint y: 95, endPoint x: 1248, endPoint y: 154, distance: 59.6
click at [1255, 94] on span "Filter" at bounding box center [1261, 92] width 24 height 14
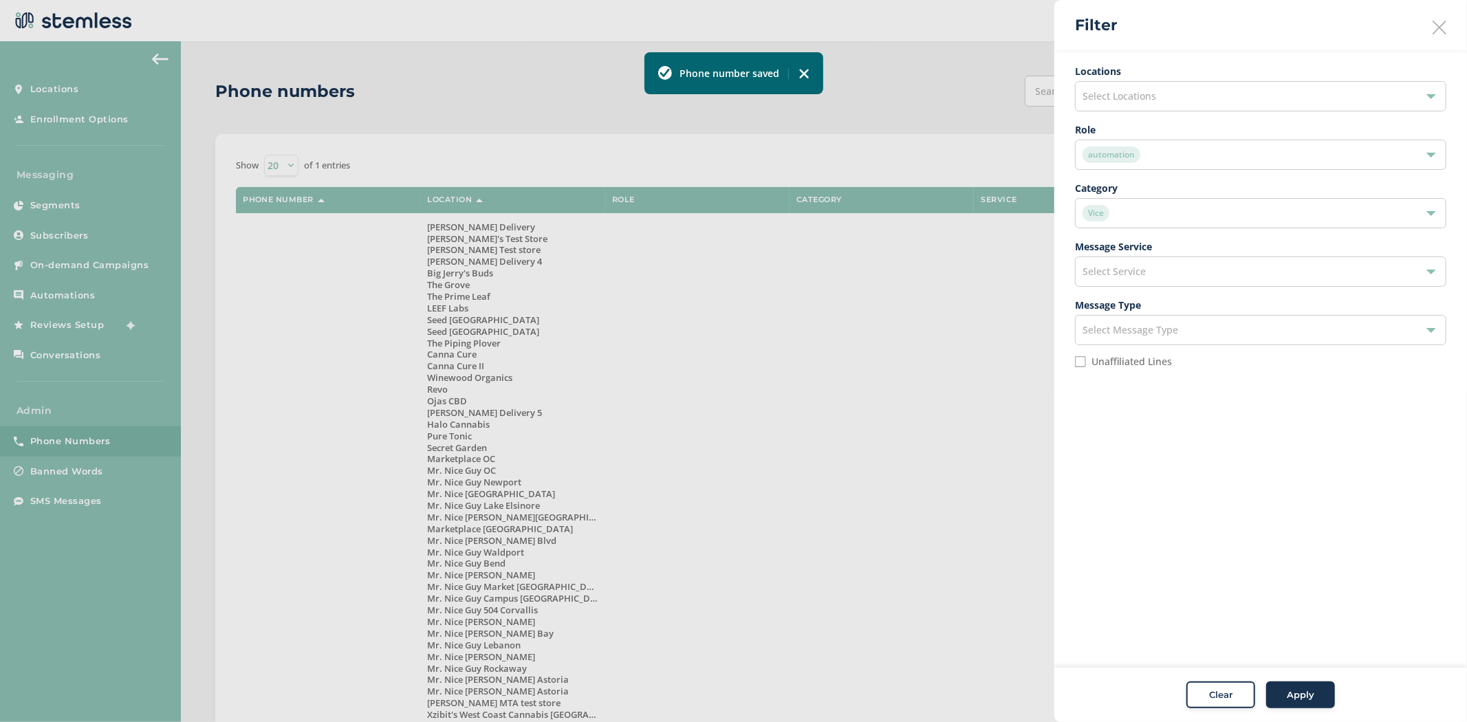
click at [1208, 689] on div "Clear" at bounding box center [1221, 696] width 50 height 14
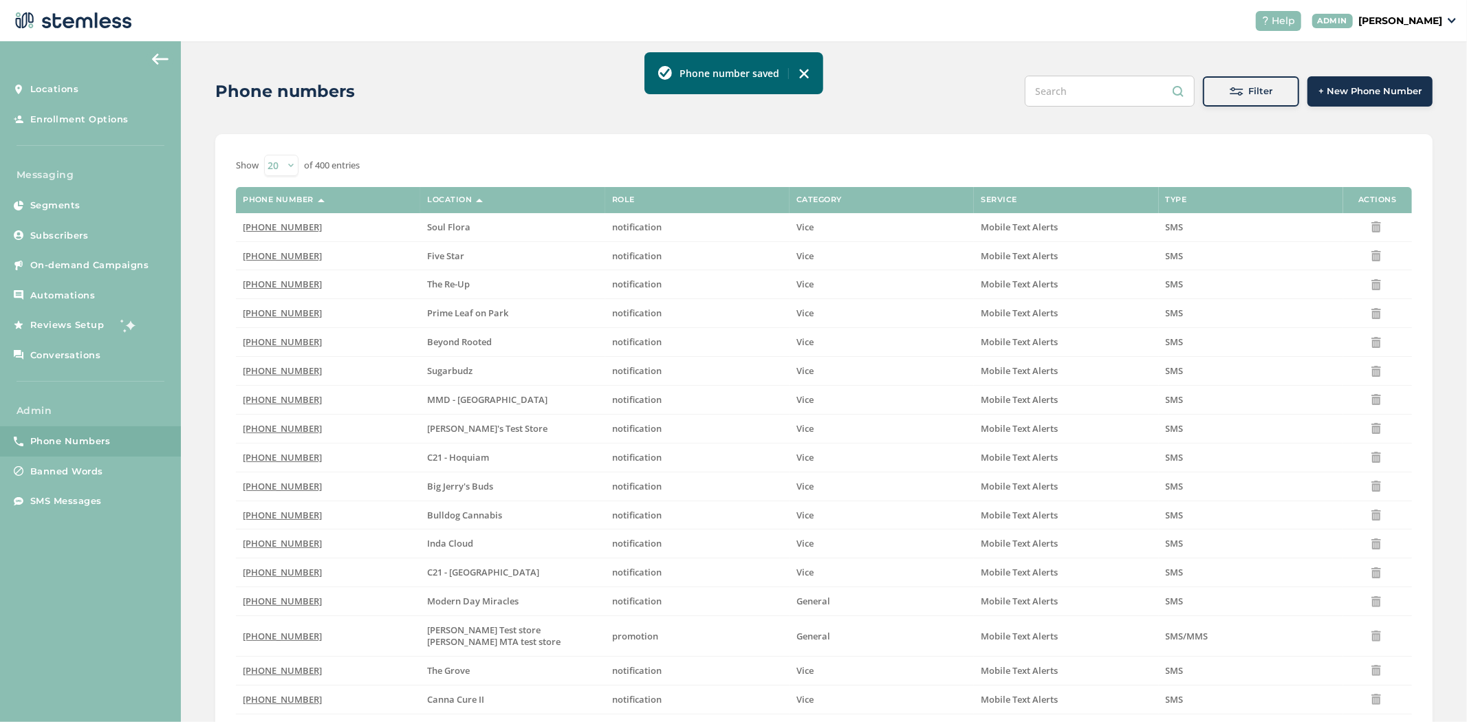
click at [1274, 79] on button "Filter" at bounding box center [1251, 91] width 96 height 30
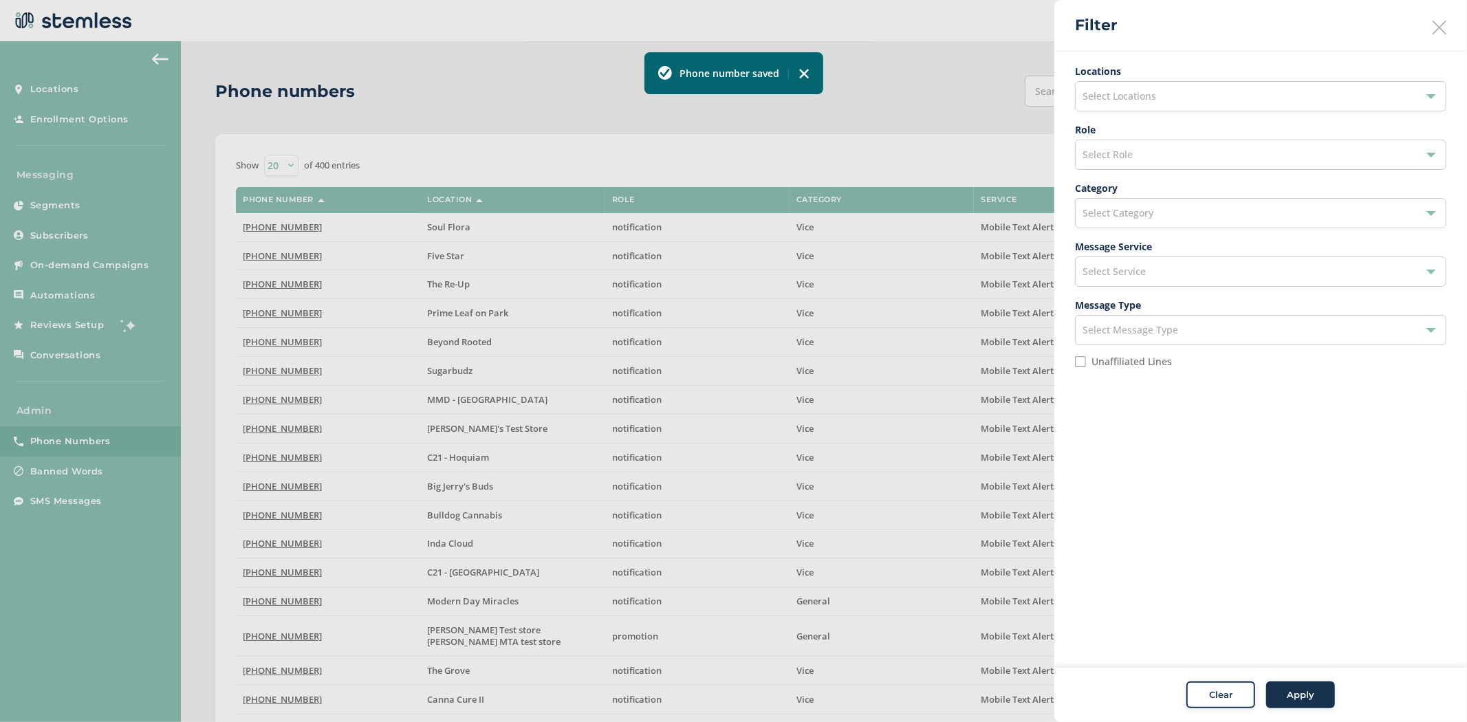
click at [1146, 90] on span "Select Locations" at bounding box center [1120, 95] width 74 height 13
click at [1129, 119] on li at bounding box center [1261, 129] width 370 height 29
click at [1127, 133] on input "text" at bounding box center [1260, 129] width 349 height 14
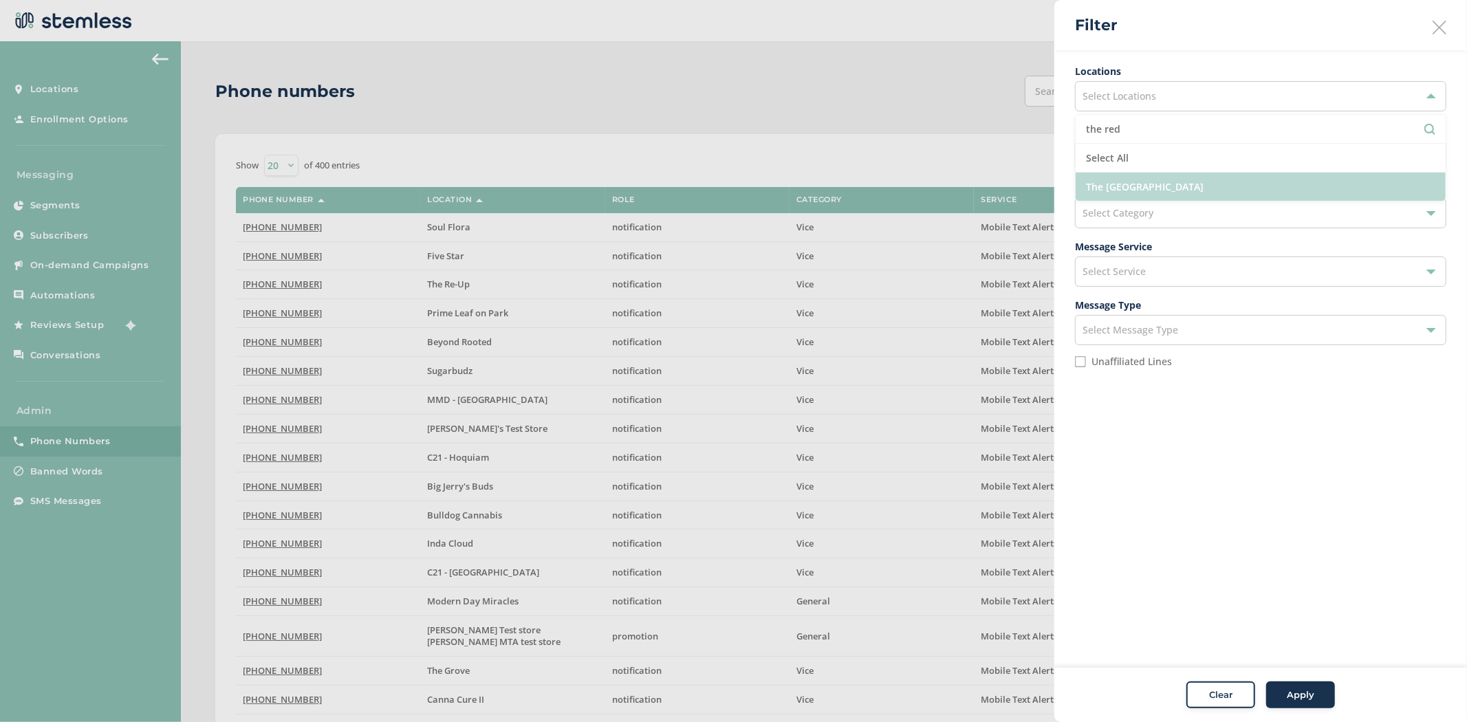
type input "the red"
click at [1202, 187] on li "The Red Light District" at bounding box center [1261, 187] width 370 height 28
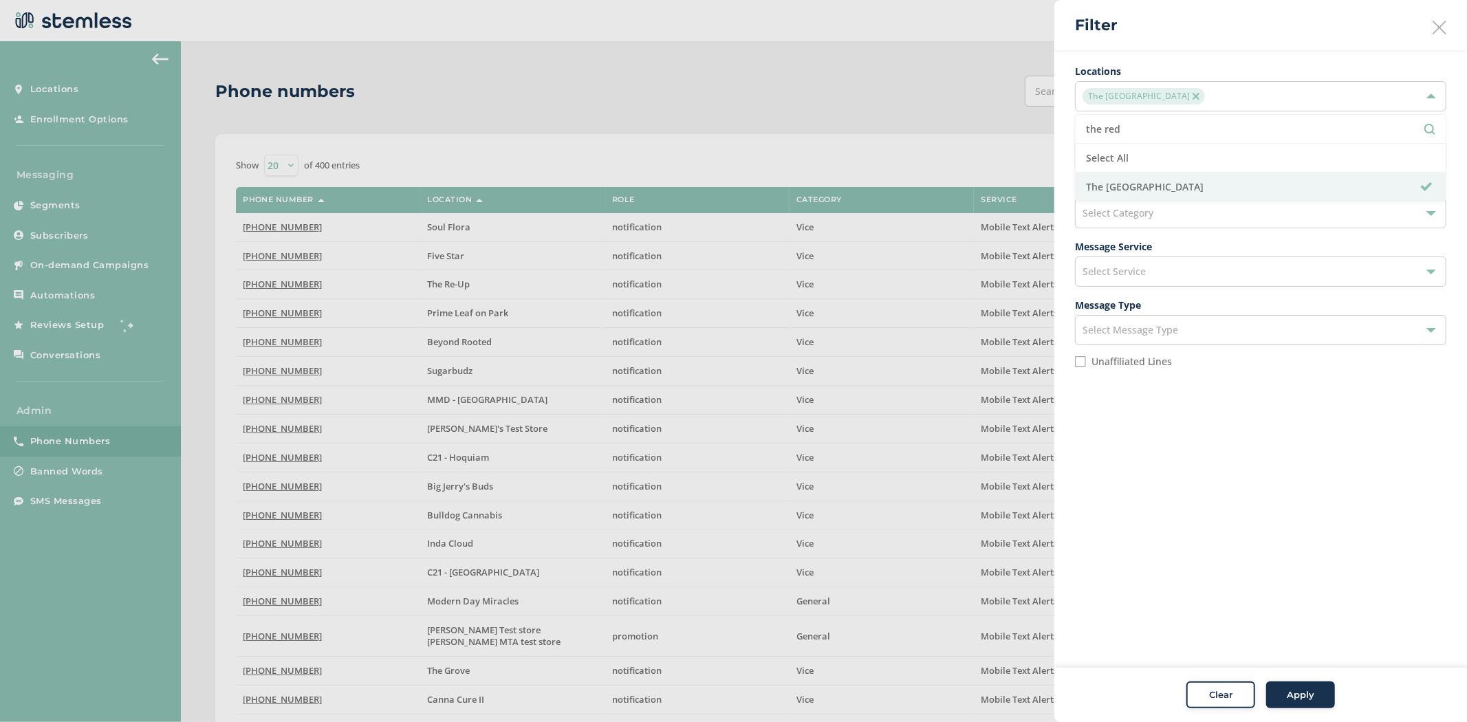
click at [1304, 692] on span "Apply" at bounding box center [1301, 696] width 28 height 14
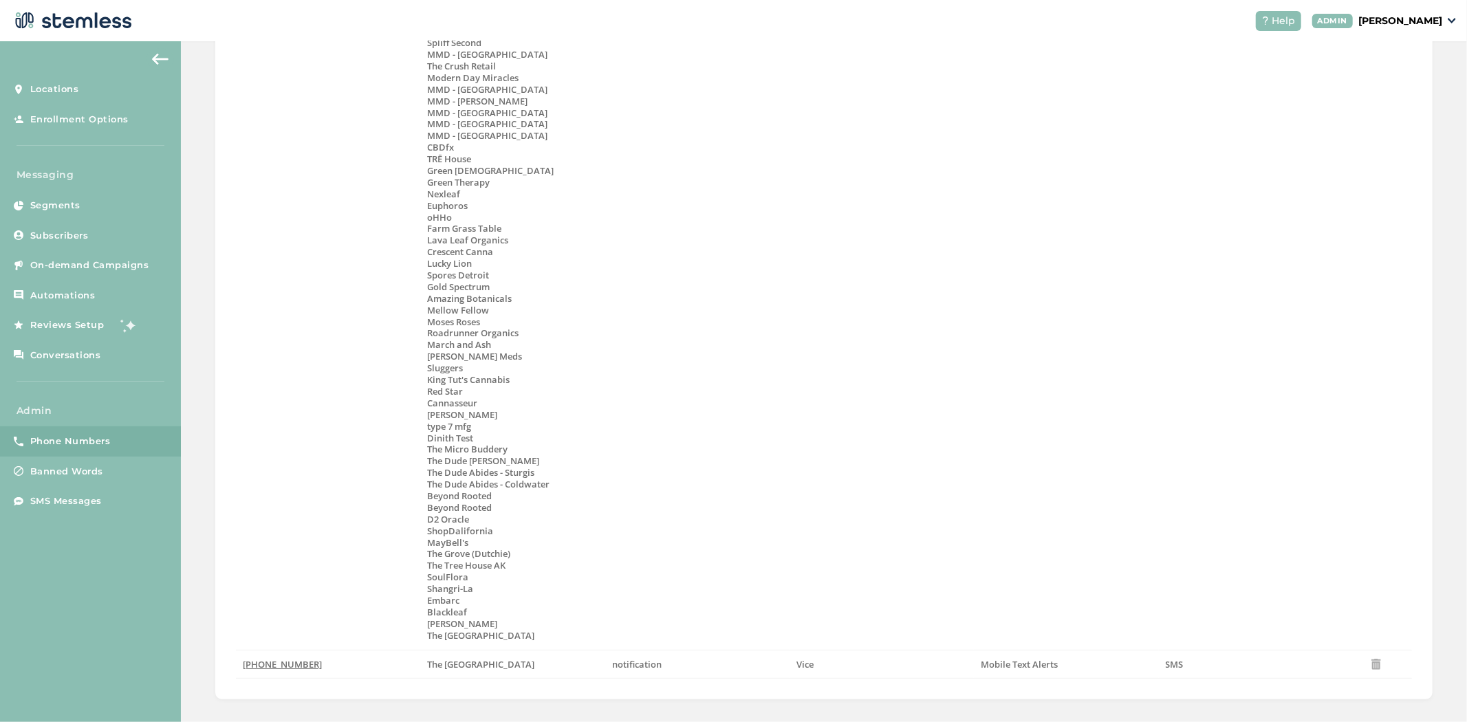
scroll to position [3995, 0]
